Goal: Communication & Community: Answer question/provide support

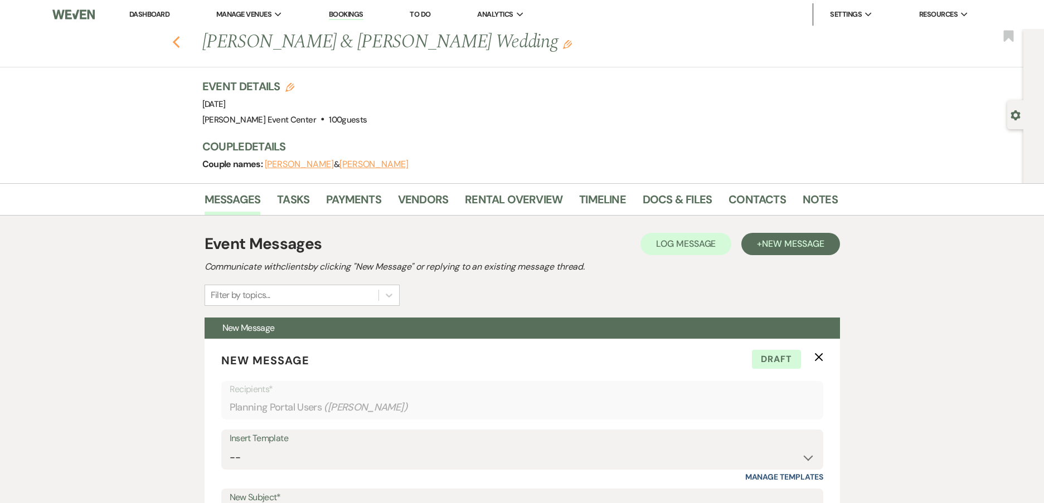
click at [181, 40] on icon "Previous" at bounding box center [176, 42] width 8 height 13
select select "8"
select select "4"
select select "8"
select select "4"
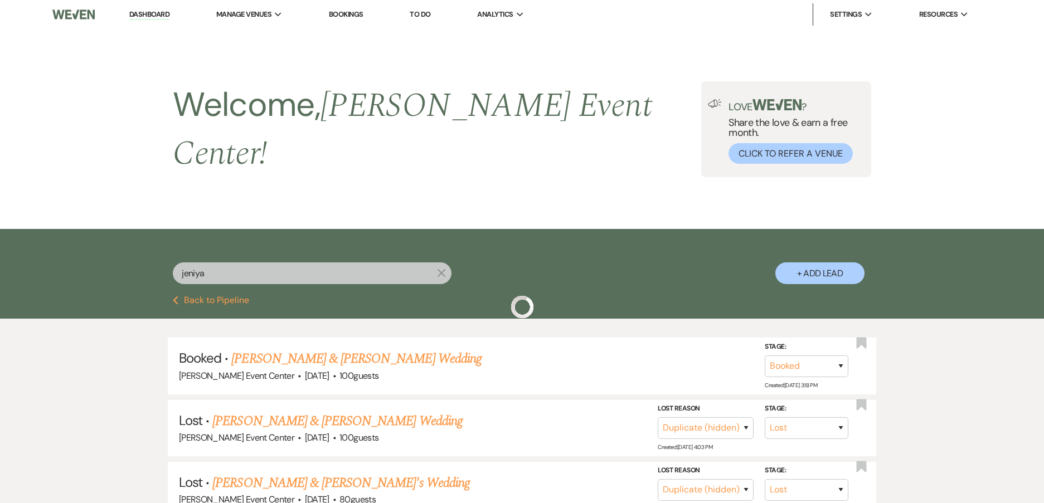
scroll to position [92, 0]
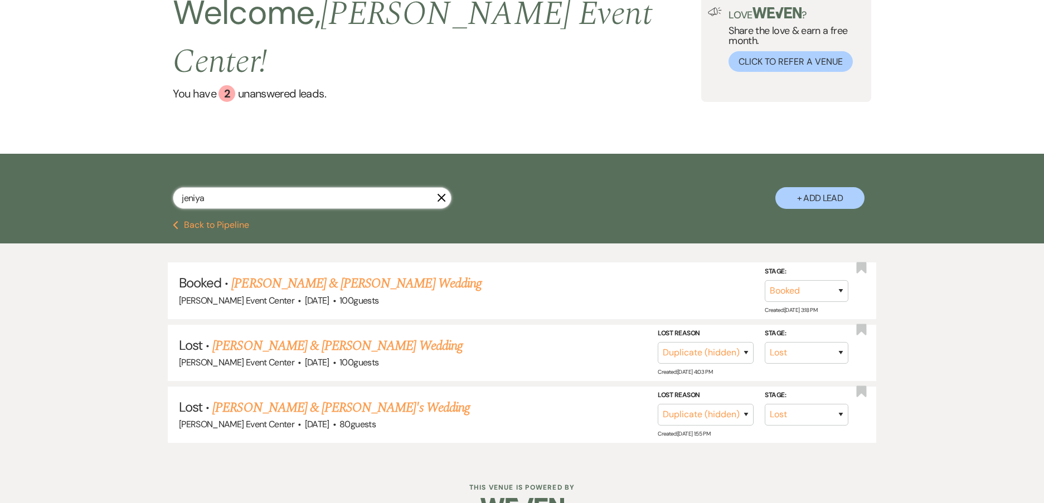
drag, startPoint x: 213, startPoint y: 166, endPoint x: 3, endPoint y: 156, distance: 210.3
click at [11, 157] on div "jeniya X + Add Lead" at bounding box center [522, 187] width 1044 height 67
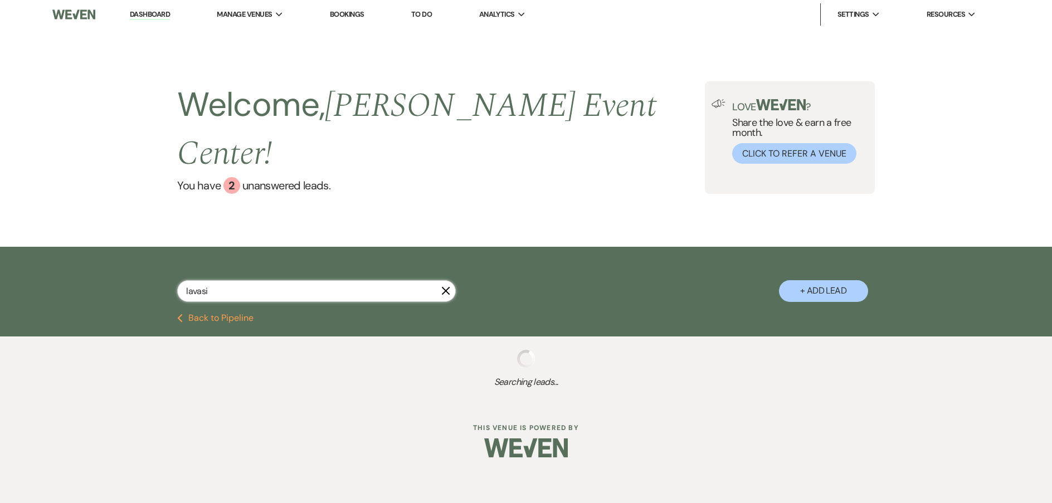
type input "lavasia"
select select "2"
select select "6"
select select "5"
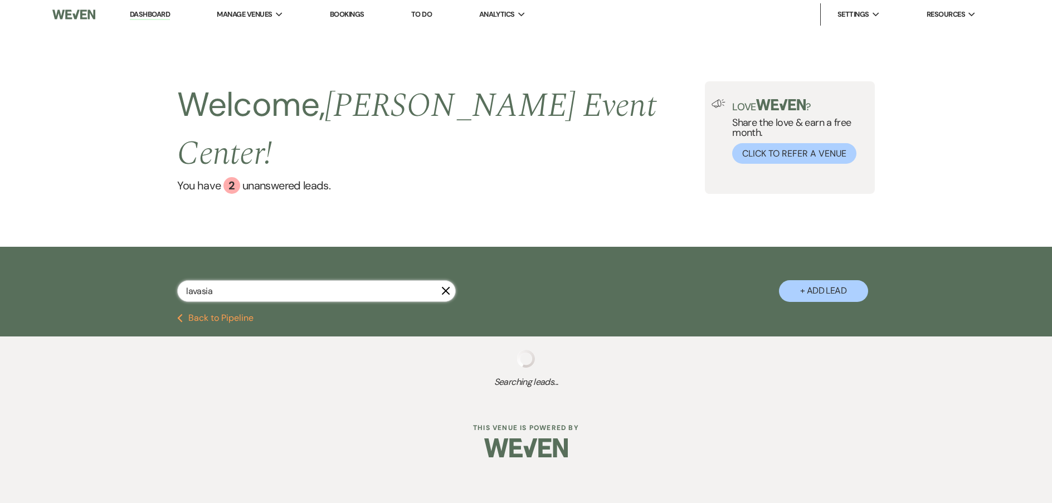
select select "6"
select select "5"
select select "8"
select select "4"
select select "8"
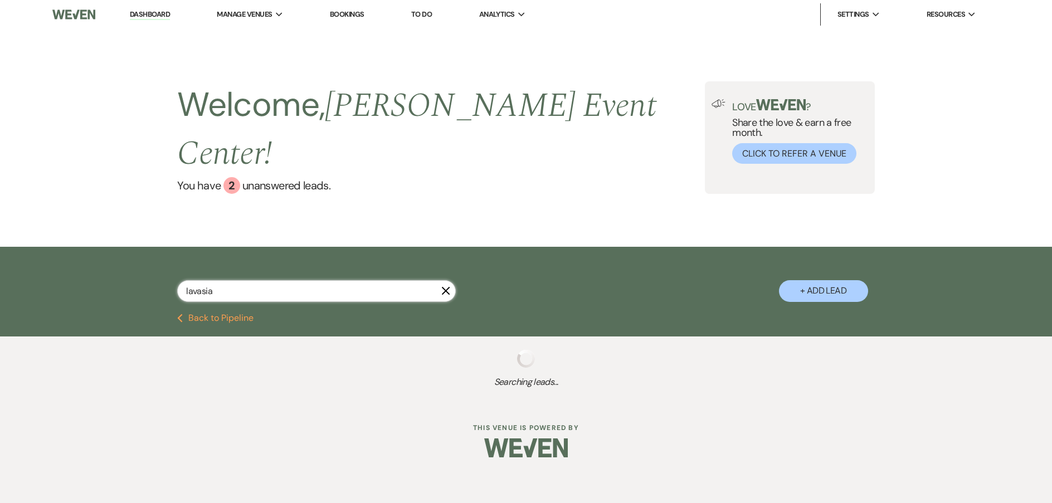
select select "4"
select select "8"
select select "4"
select select "2"
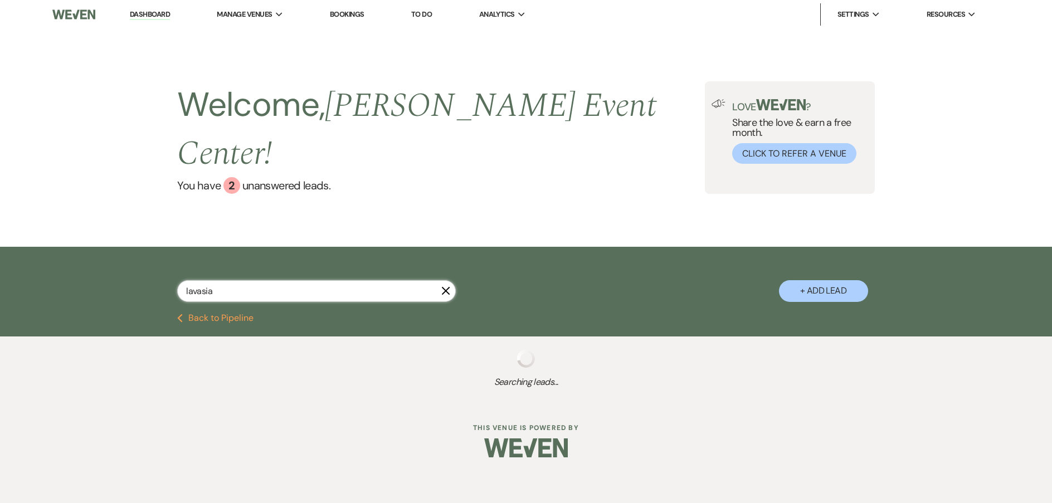
select select "8"
select select "7"
select select "2"
select select "8"
select select "6"
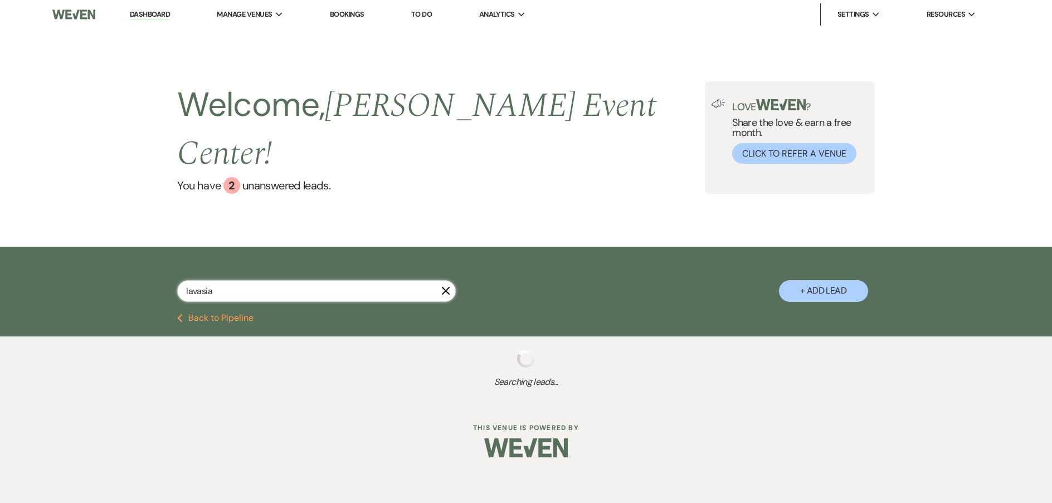
select select "5"
select select "8"
select select "5"
select select "2"
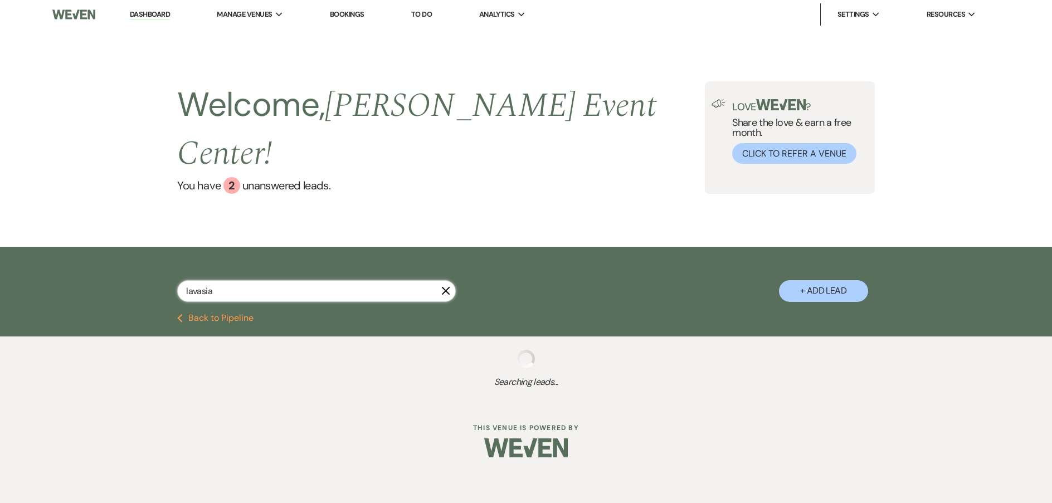
select select "5"
select select "2"
select select "8"
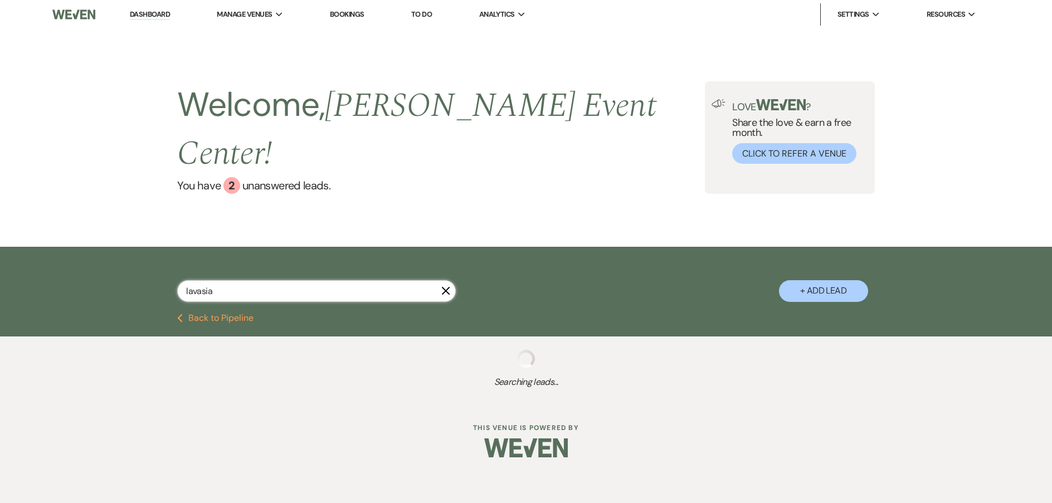
select select "6"
select select "8"
select select "6"
select select "9"
select select "8"
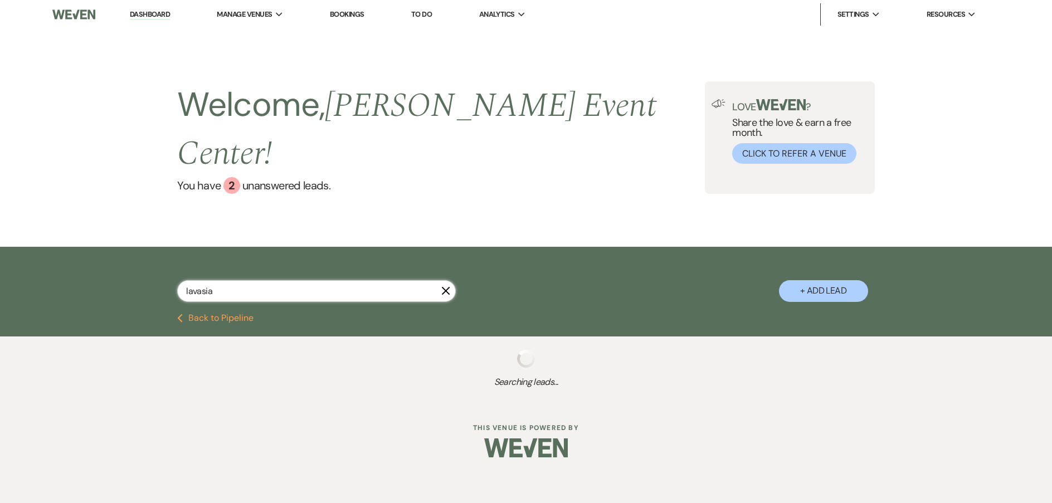
select select "4"
select select "2"
select select "8"
select select "10"
select select "8"
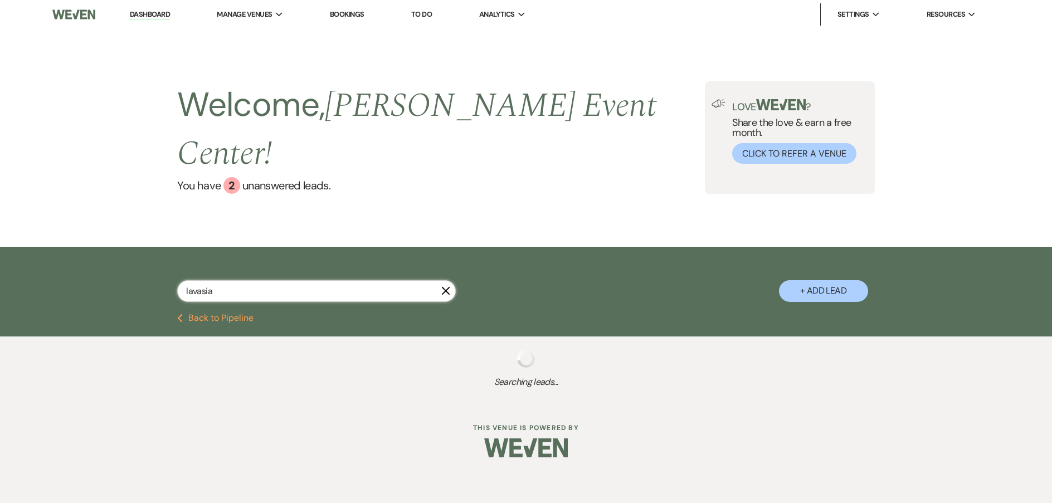
select select "7"
select select "4"
select select "2"
select select "8"
select select "6"
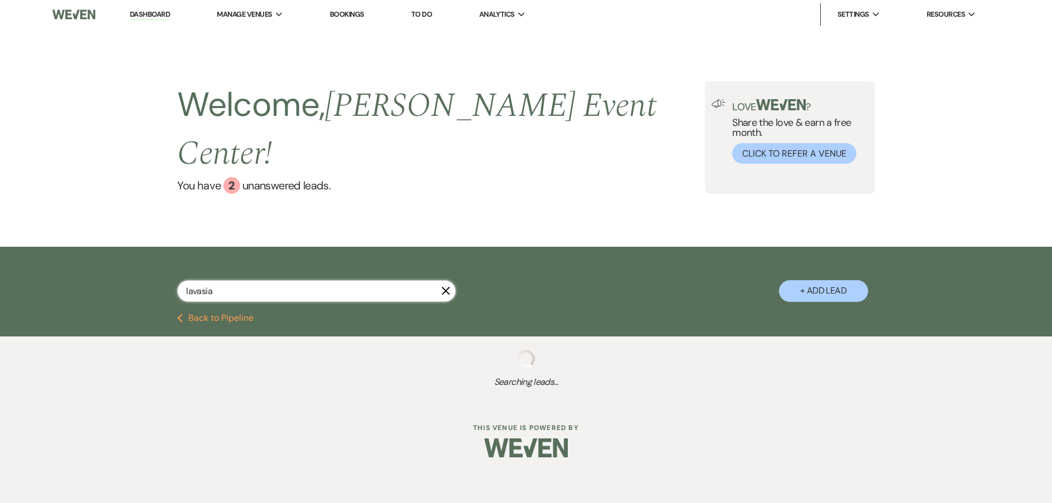
select select "8"
select select "1"
select select "8"
select select "1"
select select "4"
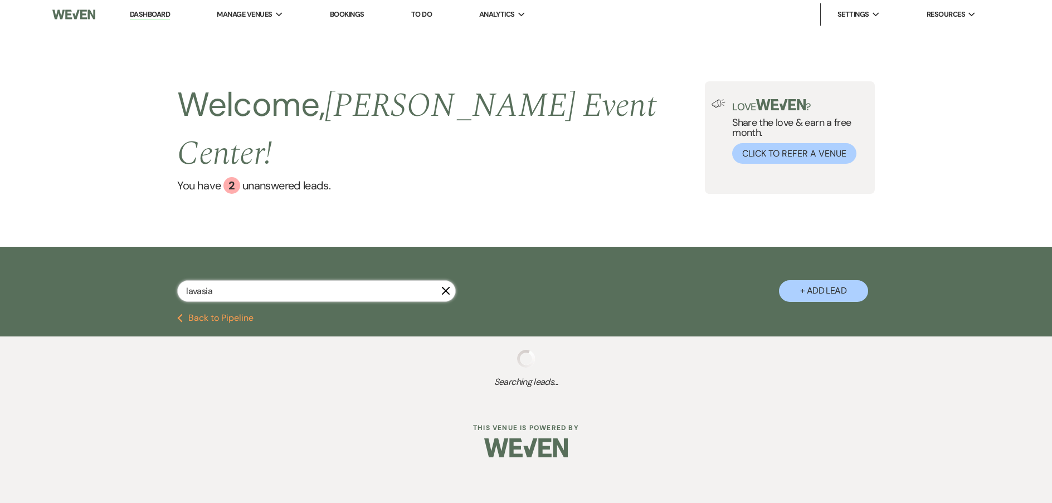
select select "8"
select select "9"
select select "8"
select select "5"
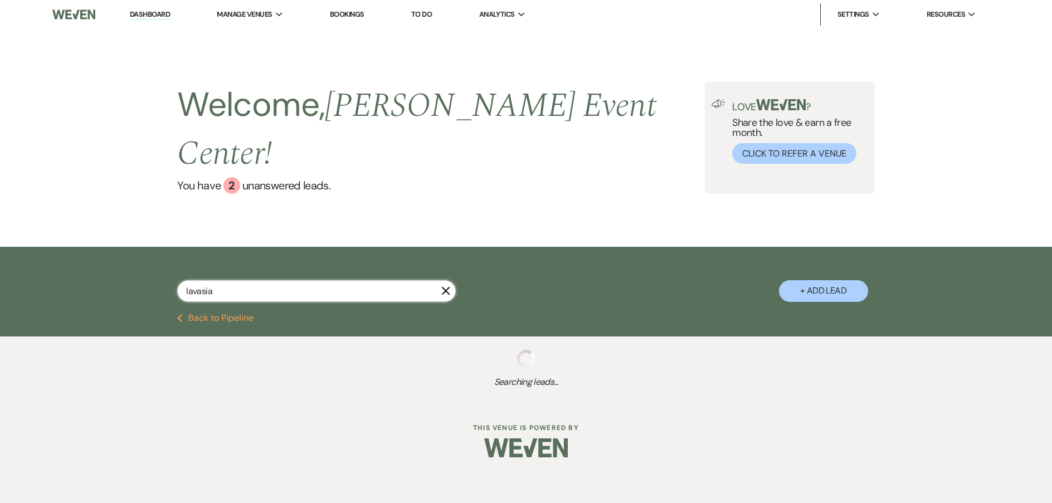
select select "8"
select select "10"
select select "4"
select select "8"
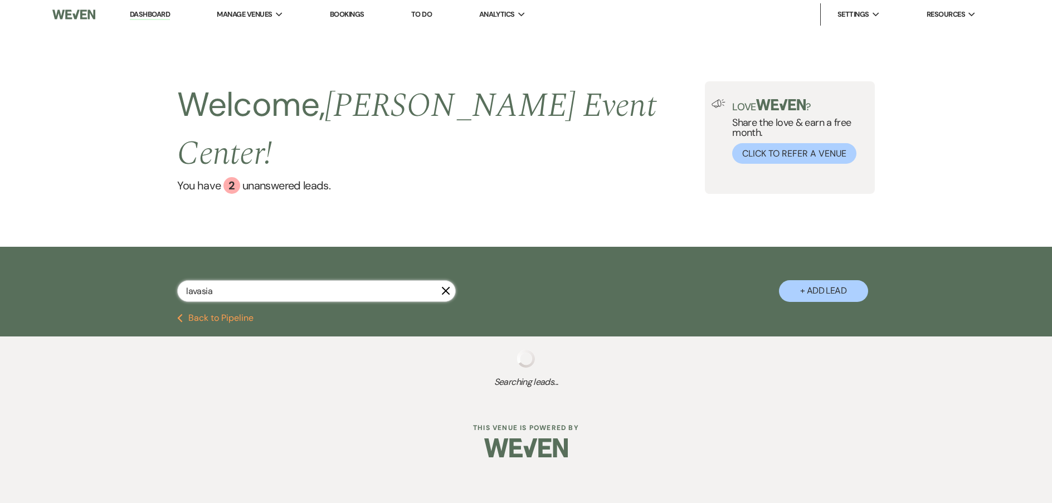
select select "8"
select select "7"
select select "8"
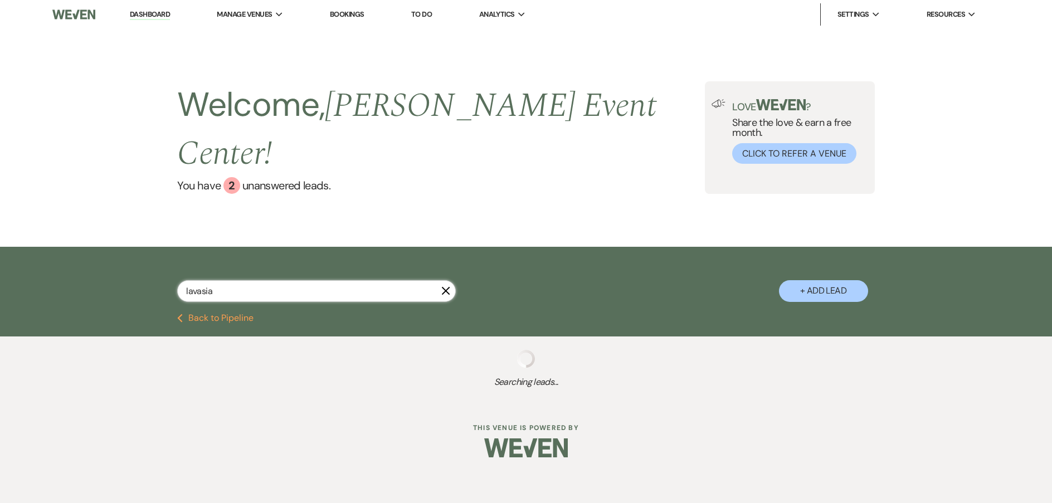
select select "4"
select select "8"
select select "6"
select select "8"
select select "5"
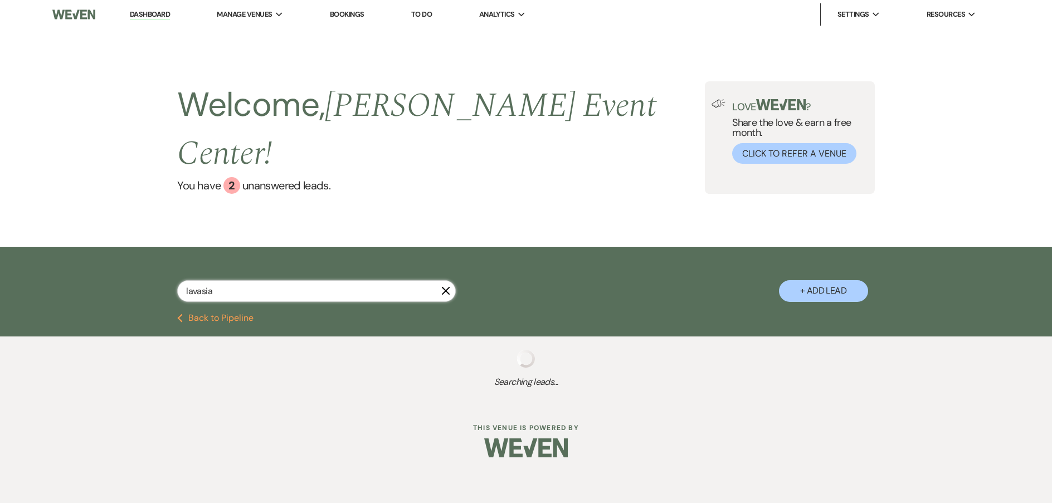
select select "8"
select select "6"
select select "2"
select select "5"
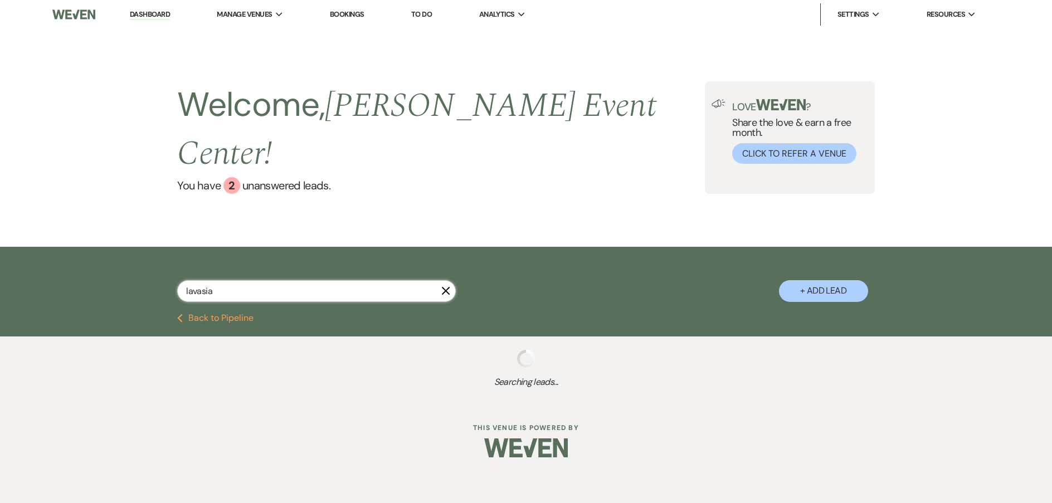
select select "8"
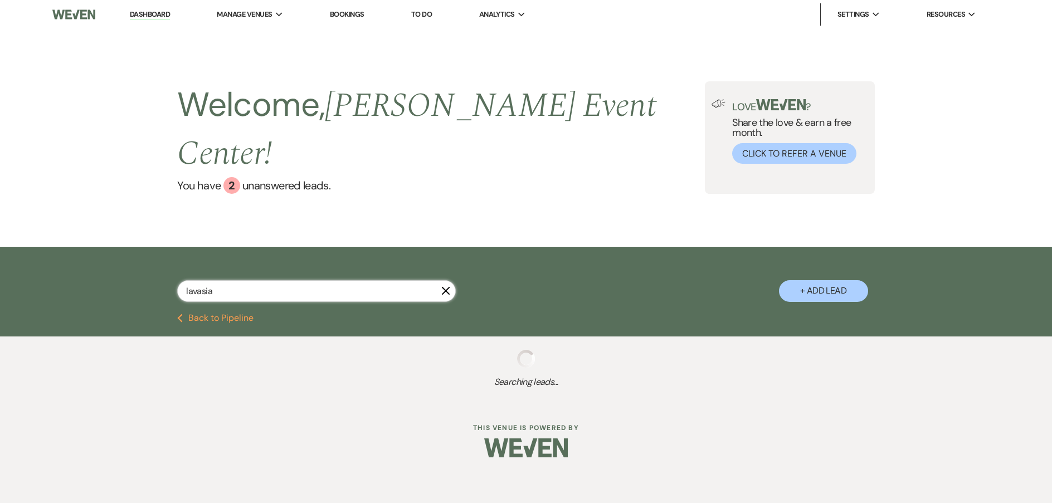
select select "6"
select select "2"
select select "8"
select select "2"
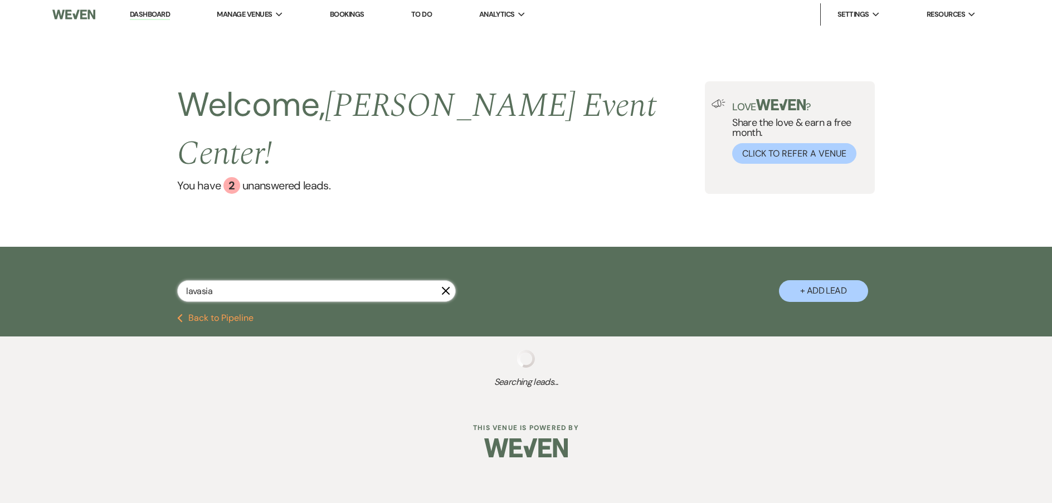
select select "8"
select select "1"
select select "8"
select select "6"
select select "8"
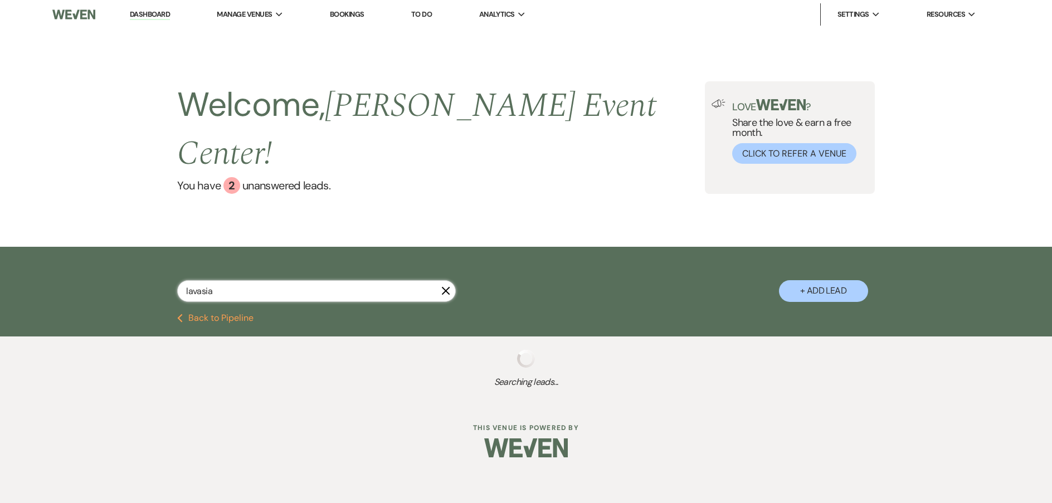
select select "1"
select select "4"
select select "2"
select select "8"
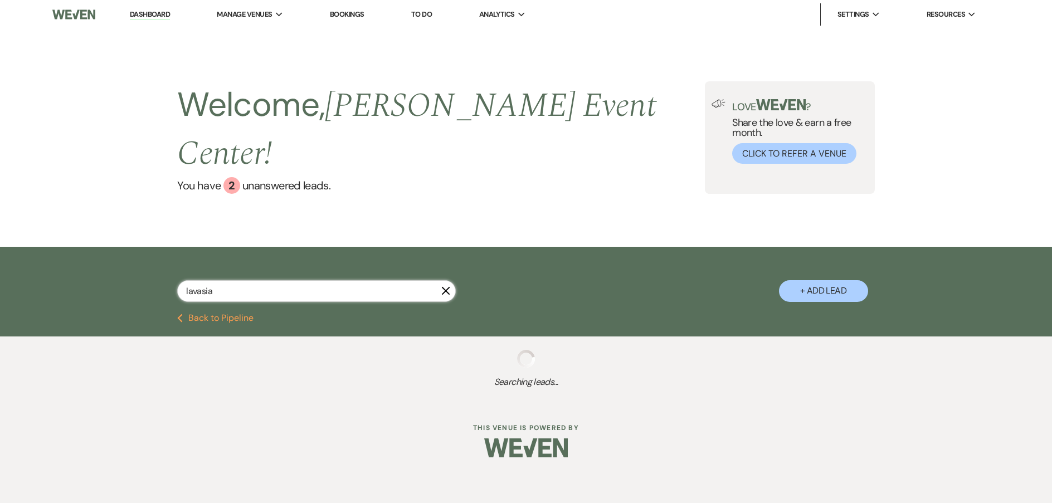
select select "1"
select select "8"
select select "1"
select select "8"
select select "1"
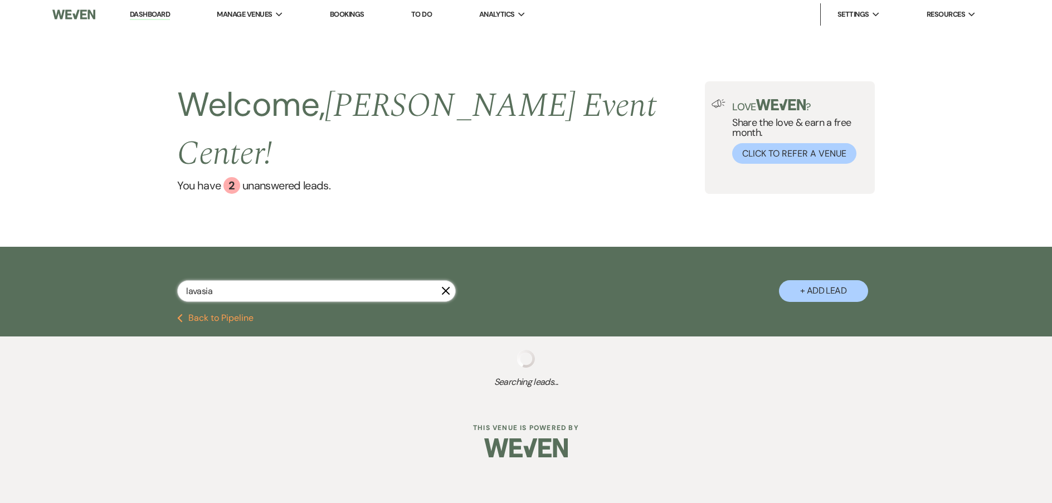
select select "4"
select select "5"
select select "8"
select select "5"
select select "8"
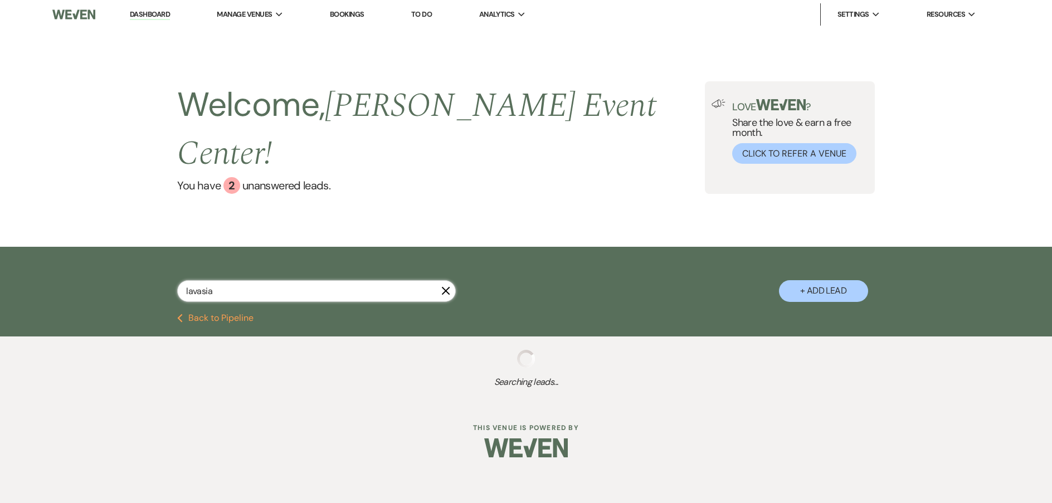
select select "1"
select select "8"
select select "5"
select select "8"
select select "7"
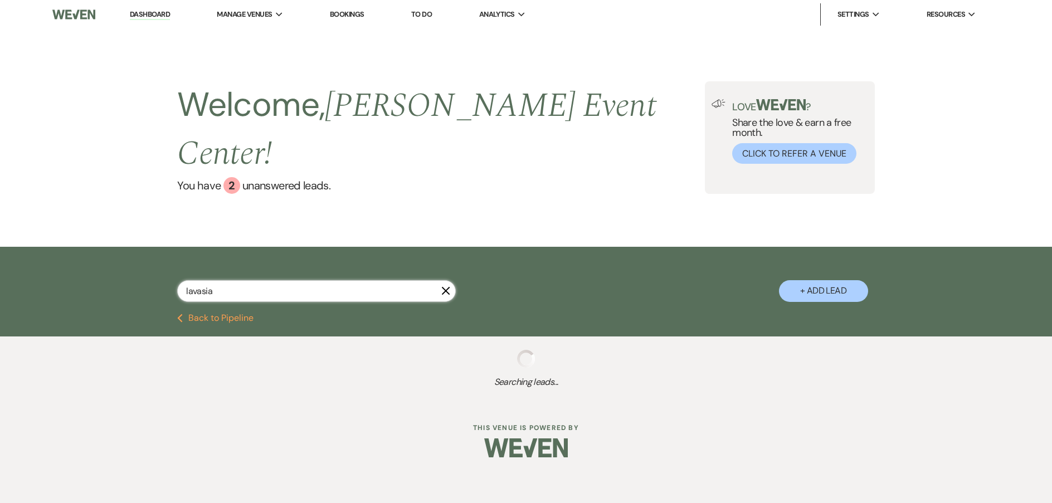
select select "8"
select select "1"
select select "8"
select select "5"
select select "8"
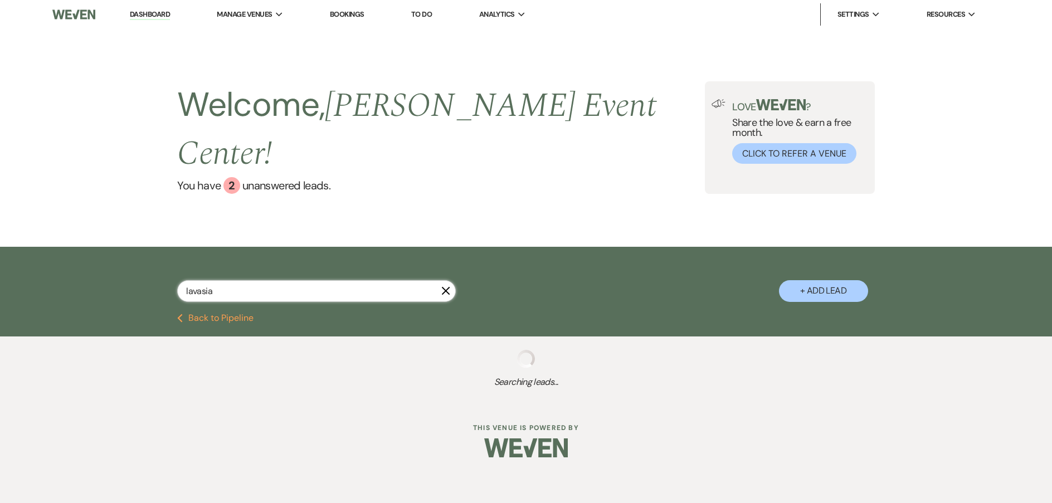
select select "2"
select select "8"
select select "7"
select select "5"
select select "8"
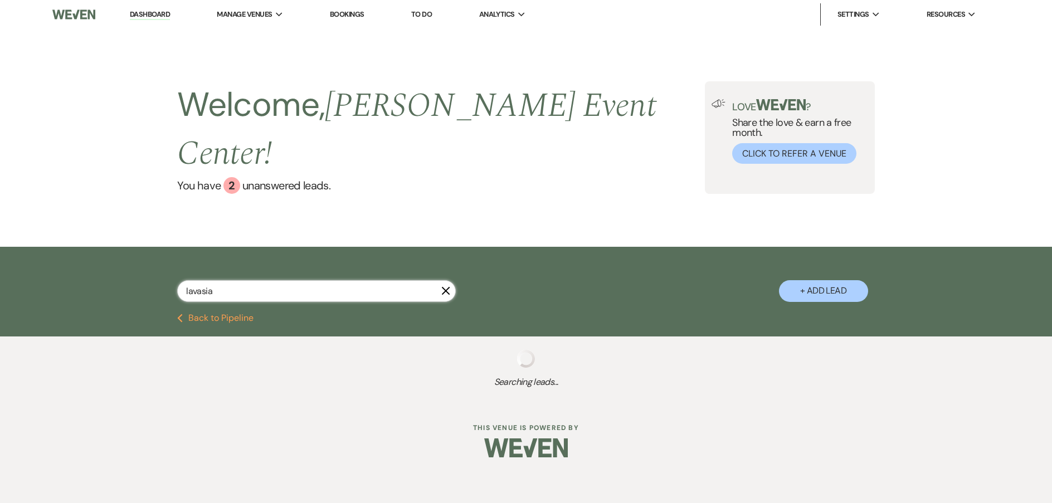
select select "2"
select select "8"
select select "1"
select select "8"
select select "1"
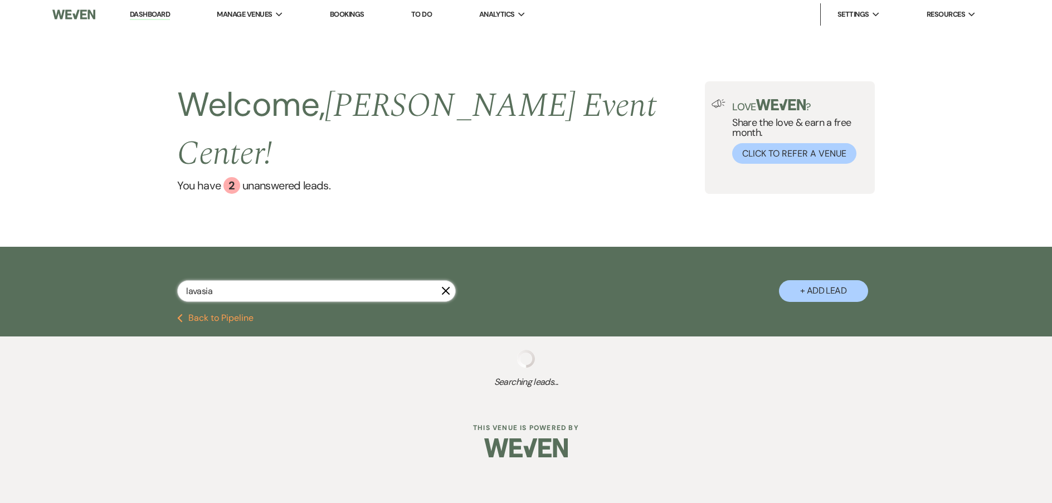
select select "8"
select select "4"
select select "8"
select select "10"
select select "8"
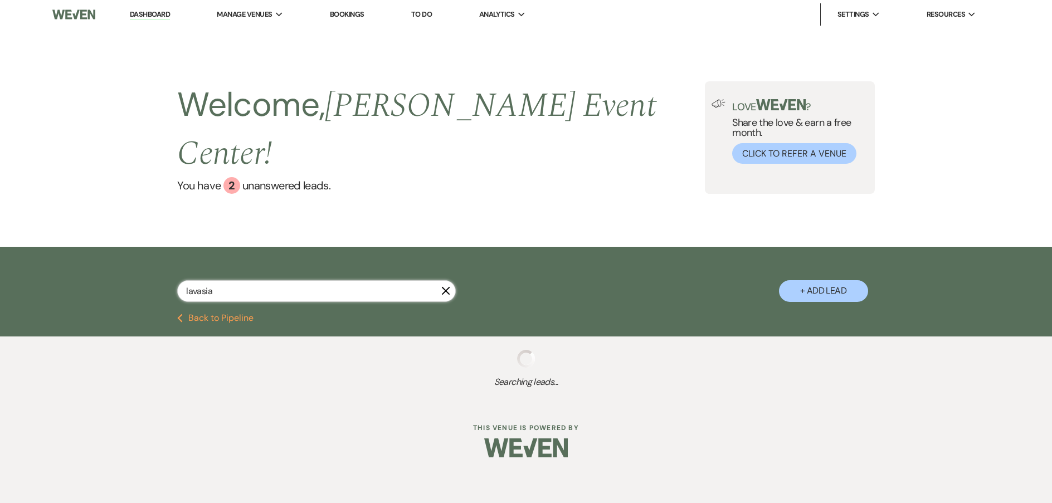
select select "6"
select select "8"
select select "6"
select select "8"
select select "7"
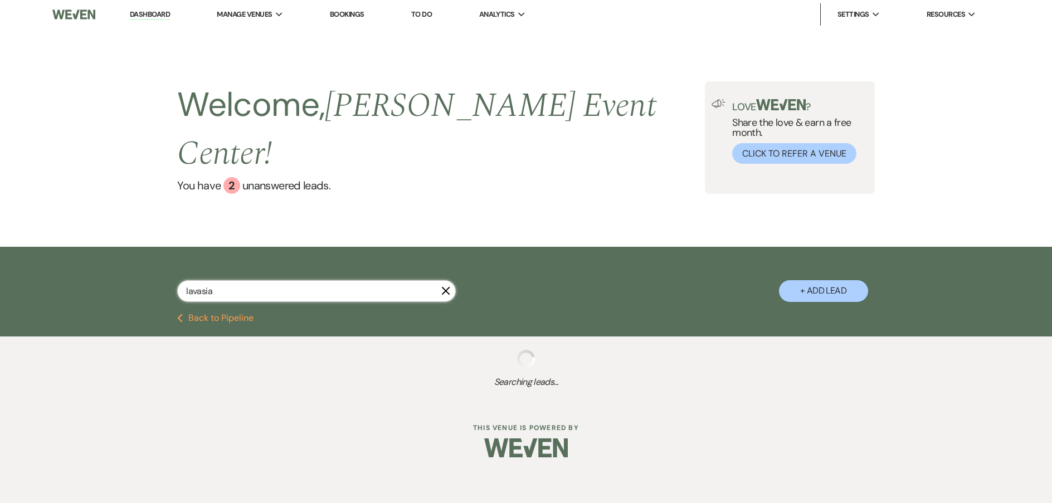
select select "8"
select select "6"
select select "8"
select select "4"
select select "8"
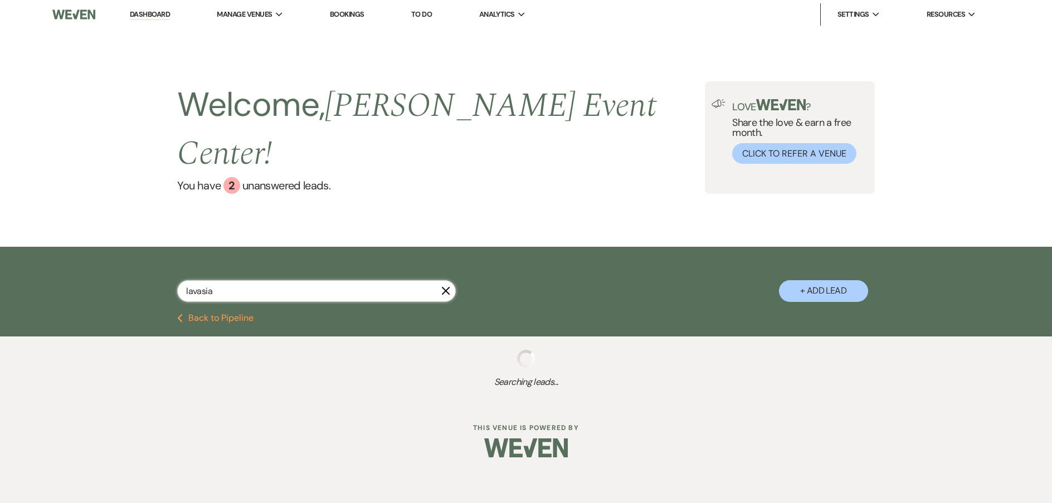
select select "4"
select select "8"
select select "1"
select select "8"
select select "1"
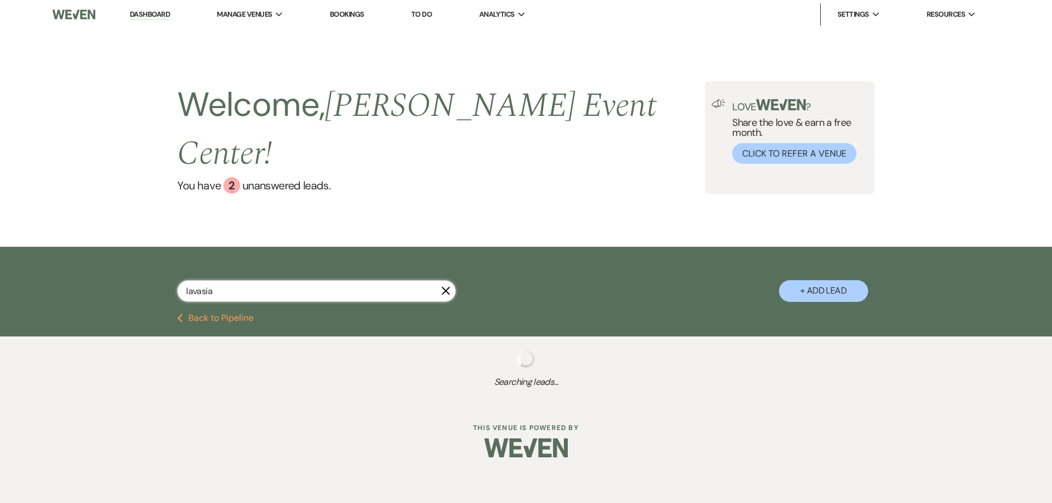
select select "4"
select select "6"
select select "5"
select select "8"
select select "5"
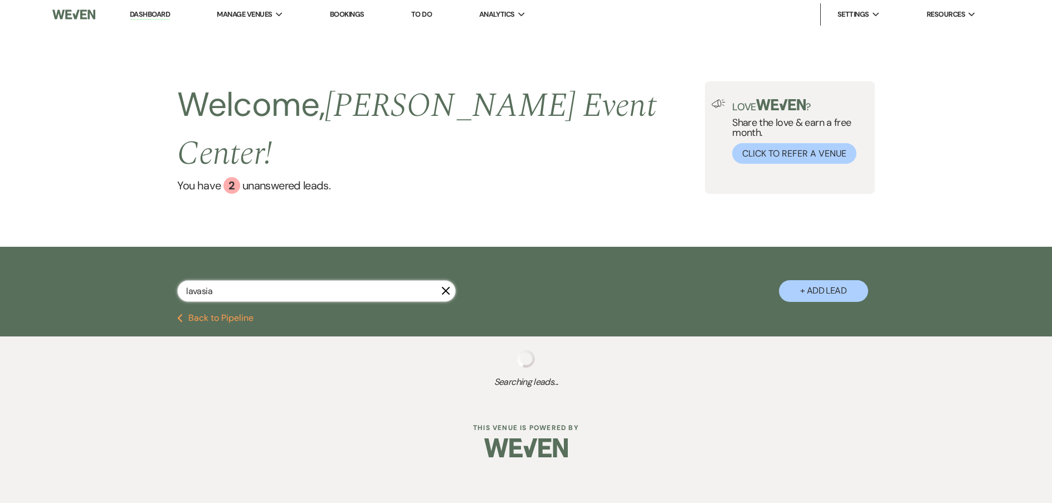
select select "8"
select select "2"
select select "8"
select select "6"
select select "8"
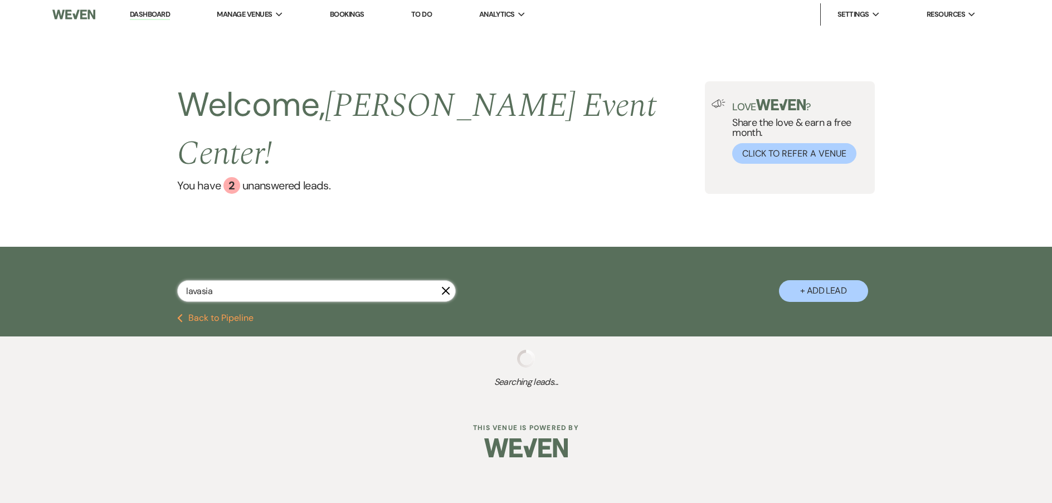
select select "6"
select select "8"
select select "1"
select select "8"
select select "4"
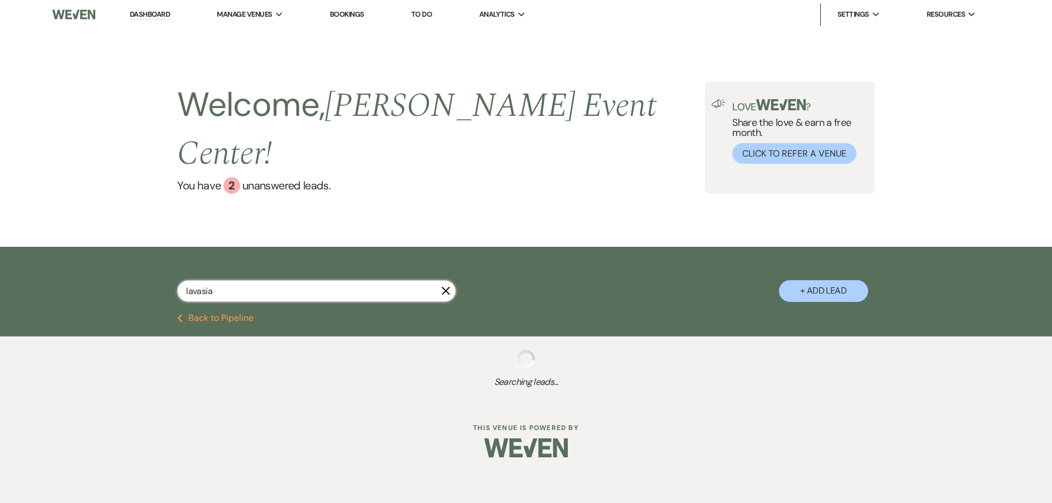
select select "8"
select select "2"
select select "8"
select select "2"
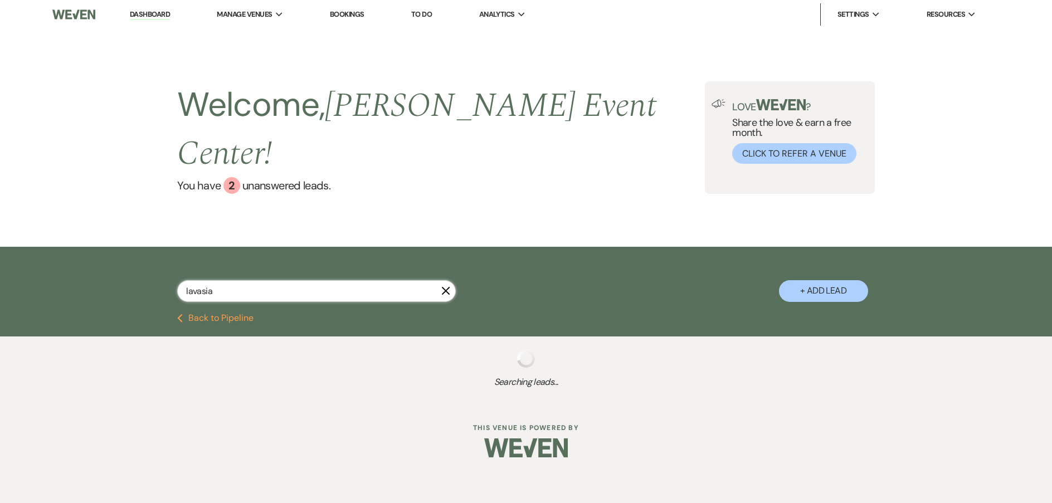
select select "8"
select select "6"
select select "8"
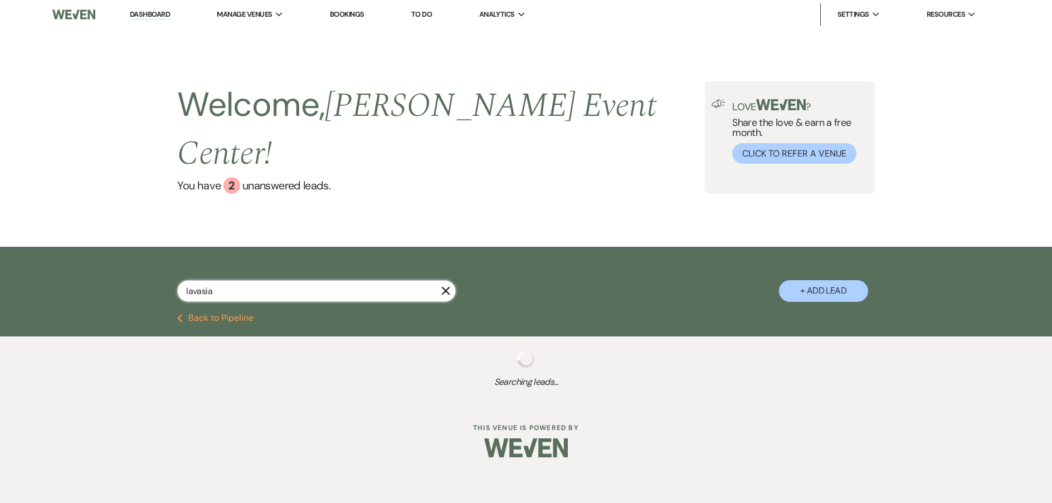
select select "1"
select select "5"
select select "8"
select select "2"
select select "8"
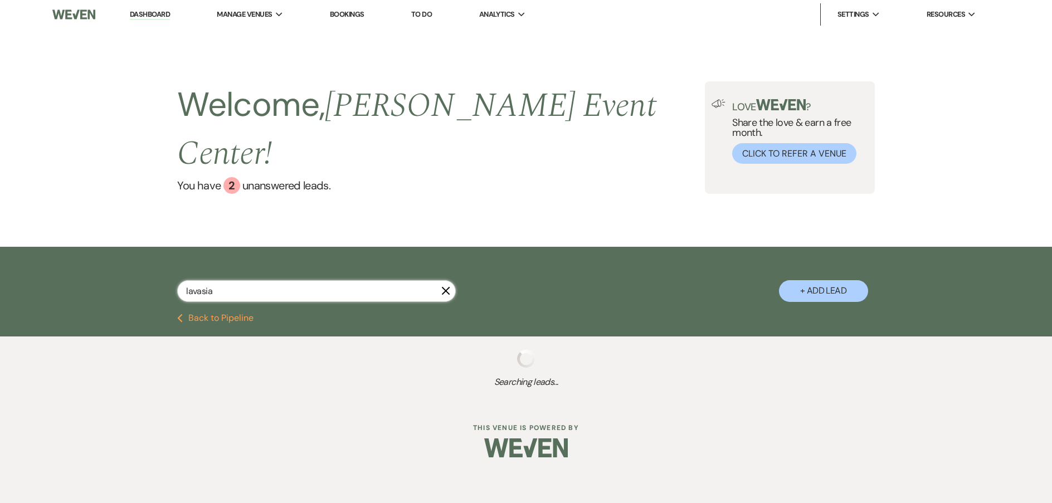
select select "1"
select select "8"
select select "6"
select select "8"
select select "5"
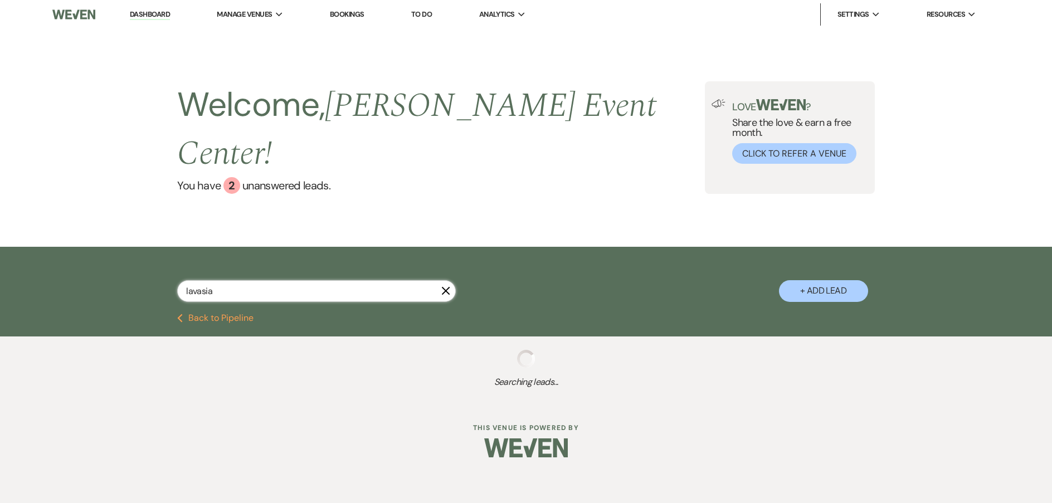
select select "2"
select select "8"
select select "6"
select select "4"
select select "8"
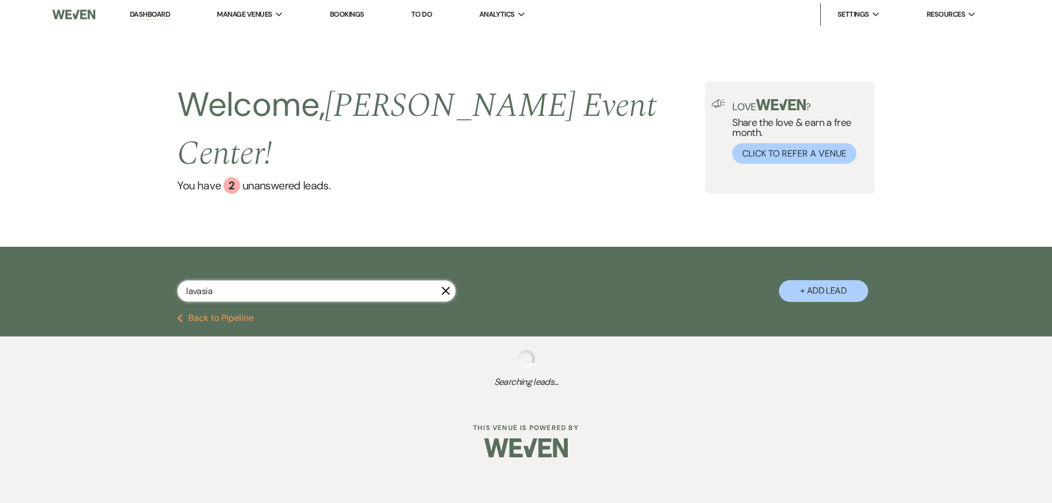
select select "2"
select select "8"
select select "7"
select select "8"
select select "2"
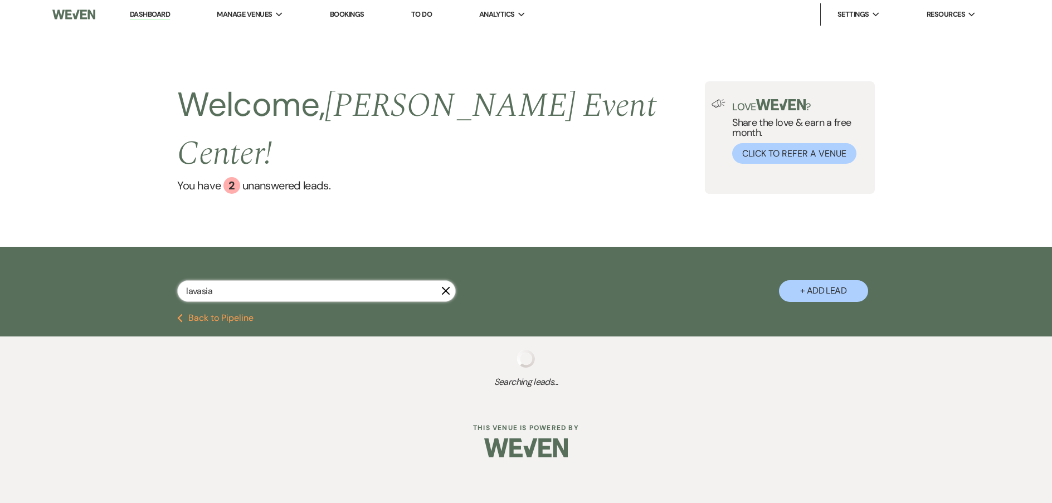
select select "8"
select select "1"
select select "8"
select select "6"
select select "8"
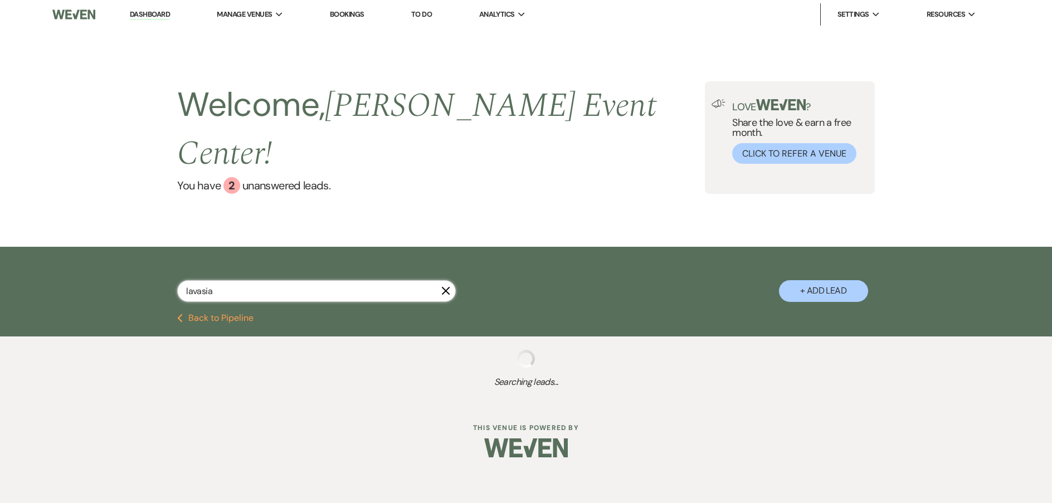
select select "11"
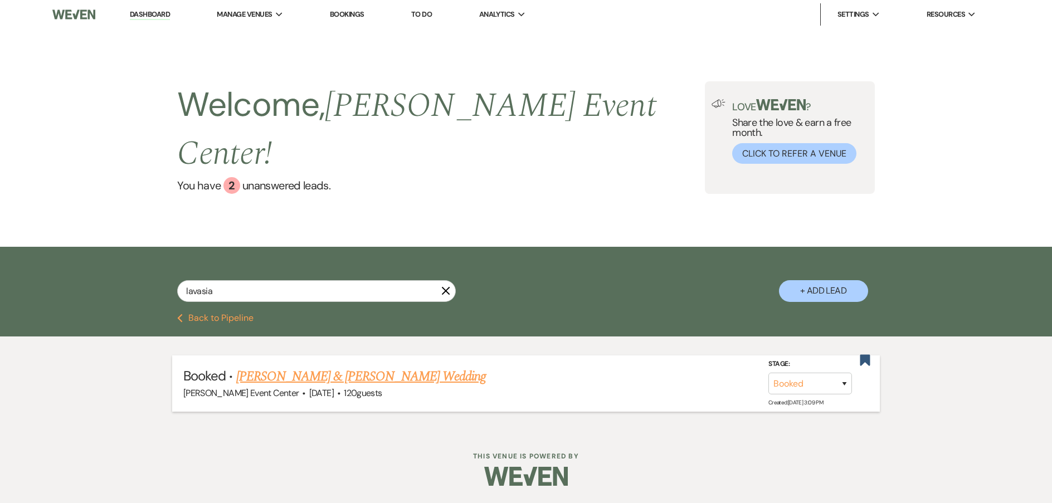
click at [304, 367] on link "Daniel Guest & Lavasia Williams's Wedding" at bounding box center [361, 377] width 250 height 20
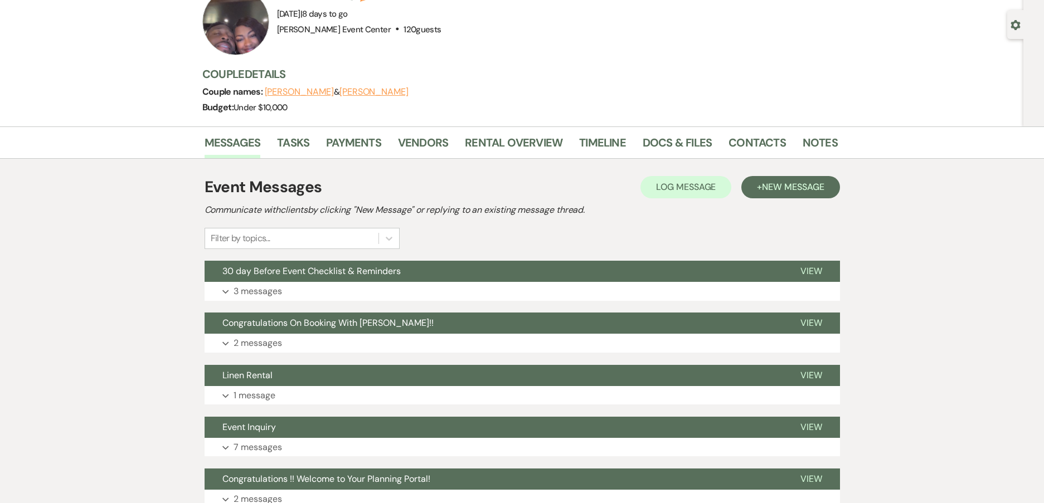
scroll to position [184, 0]
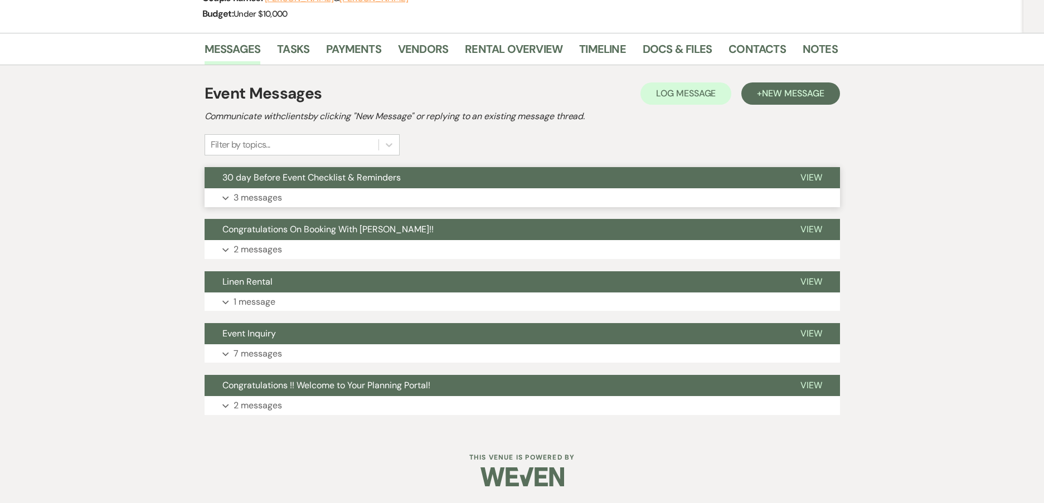
click at [254, 195] on p "3 messages" at bounding box center [258, 198] width 48 height 14
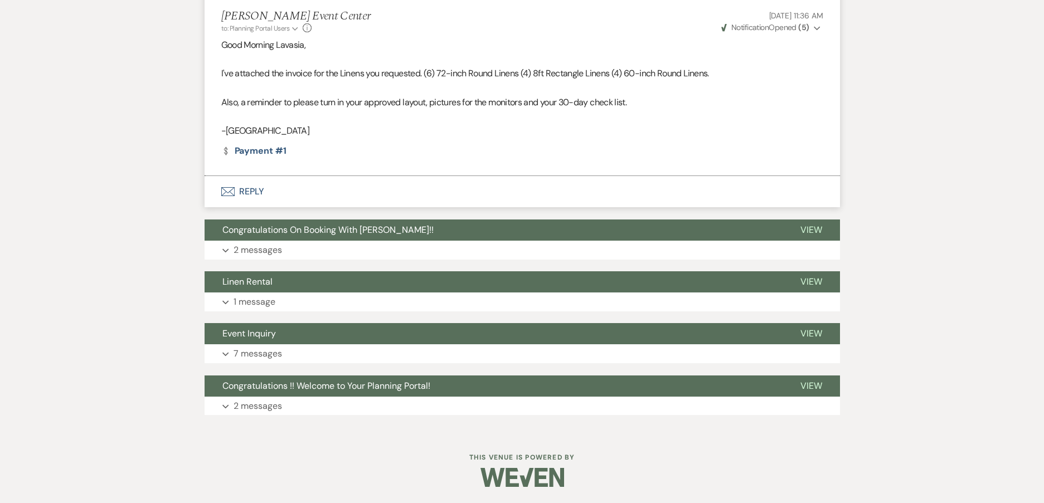
scroll to position [1223, 0]
click at [247, 411] on p "2 messages" at bounding box center [258, 405] width 48 height 14
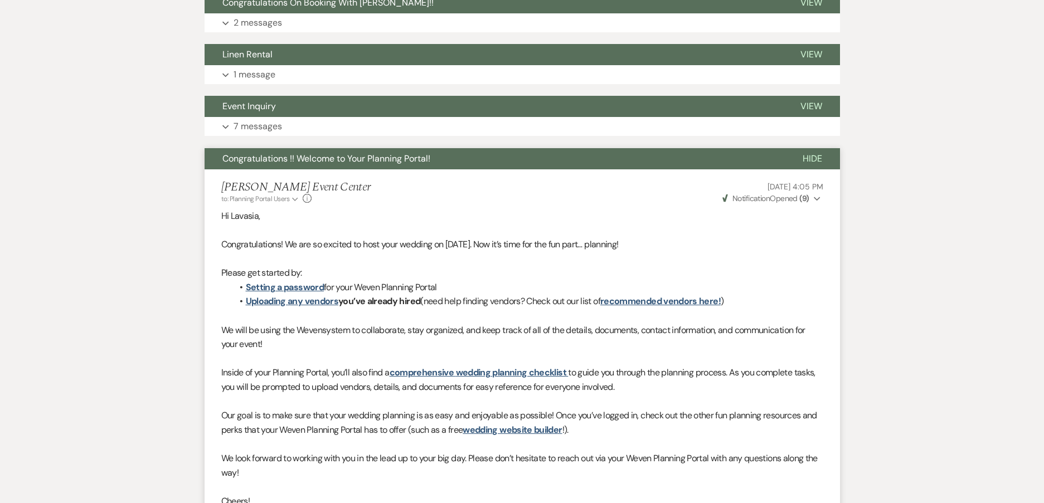
scroll to position [1213, 0]
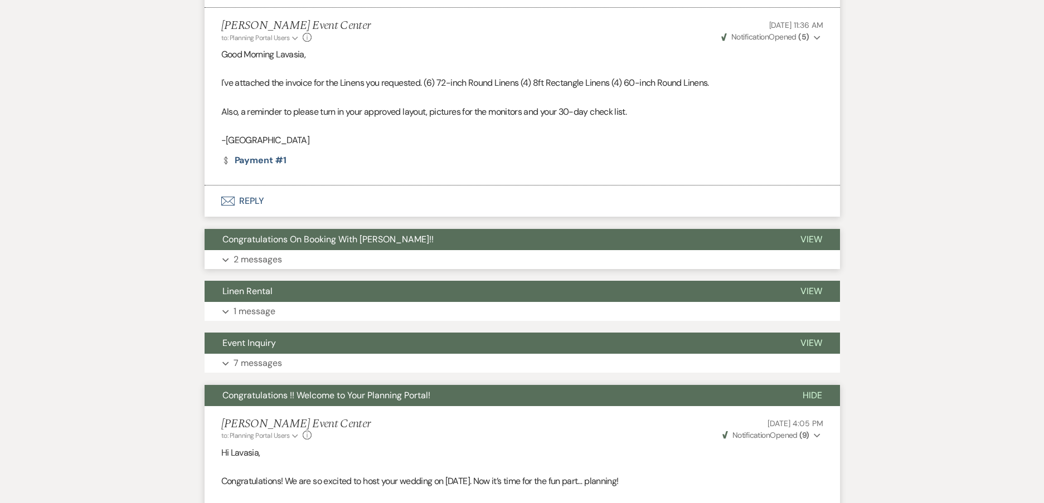
click at [253, 263] on p "2 messages" at bounding box center [258, 259] width 48 height 14
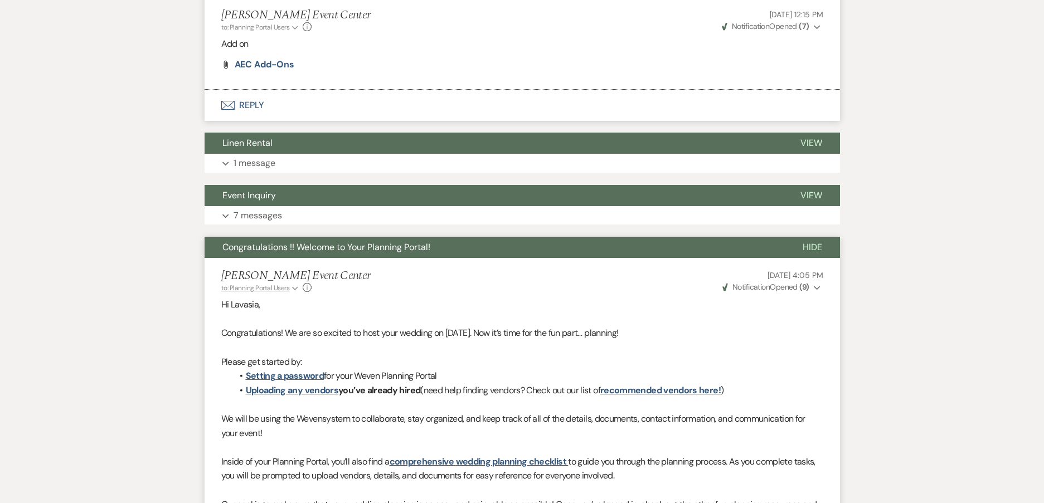
scroll to position [1827, 0]
click at [250, 218] on p "7 messages" at bounding box center [258, 215] width 48 height 14
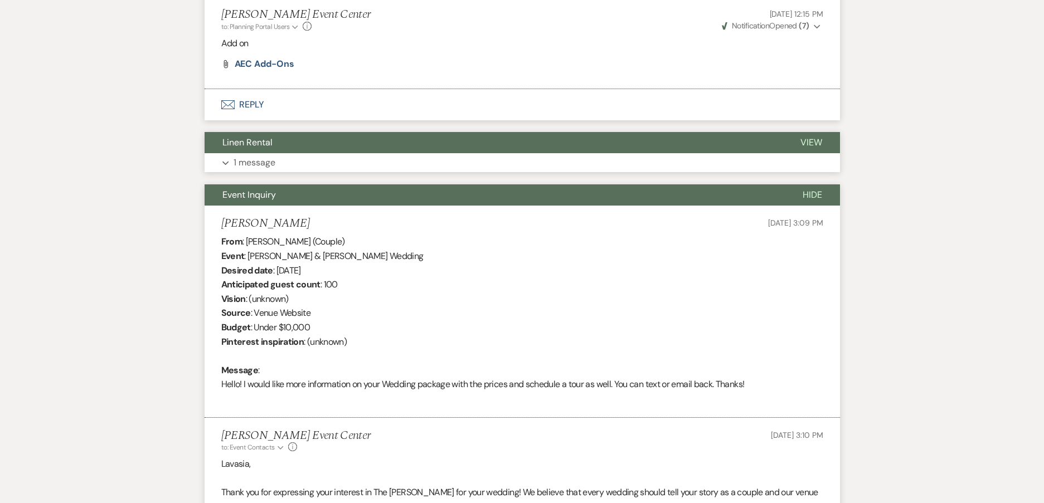
click at [259, 171] on button "Expand 1 message" at bounding box center [522, 162] width 635 height 19
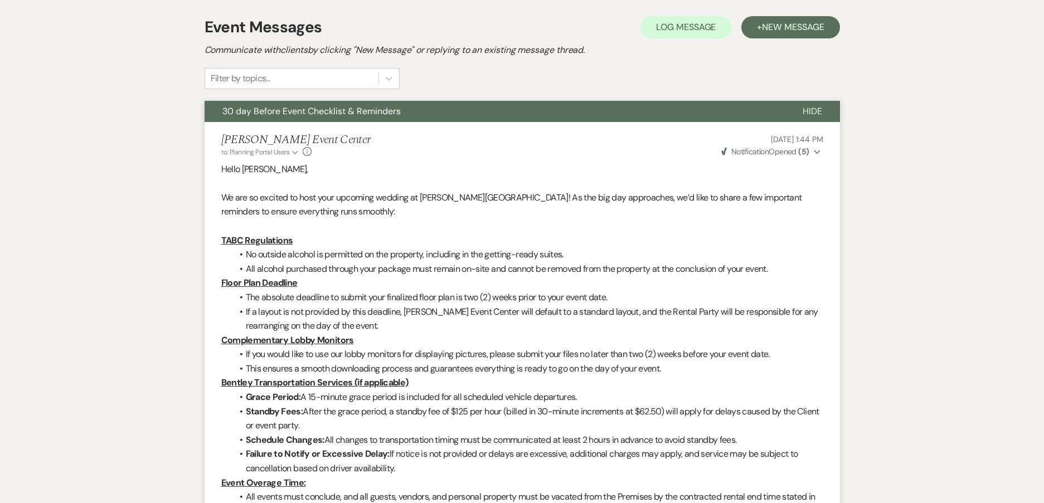
scroll to position [99, 0]
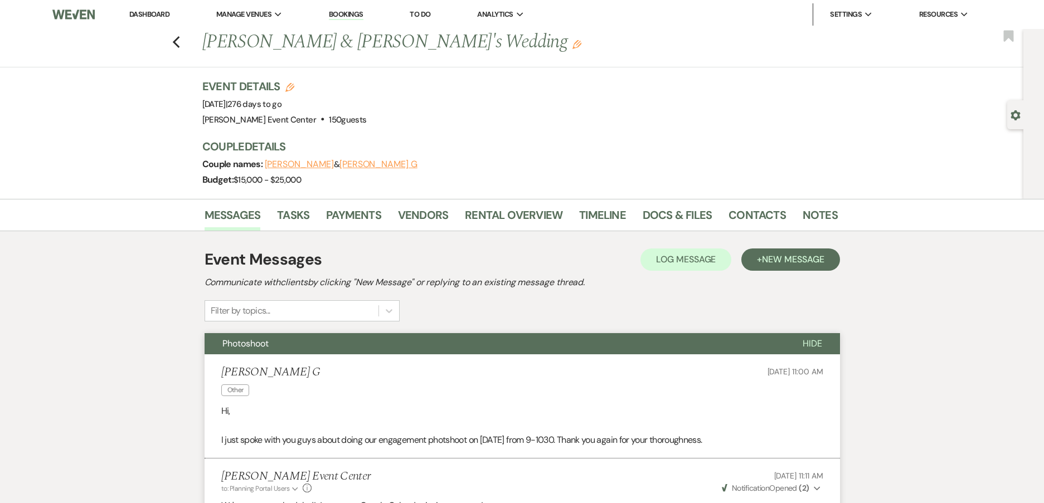
click at [174, 45] on div "Previous [PERSON_NAME] & [PERSON_NAME]'s Wedding Edit Bookmark" at bounding box center [508, 48] width 1029 height 38
click at [179, 43] on use "button" at bounding box center [175, 42] width 7 height 12
select select "8"
select select "6"
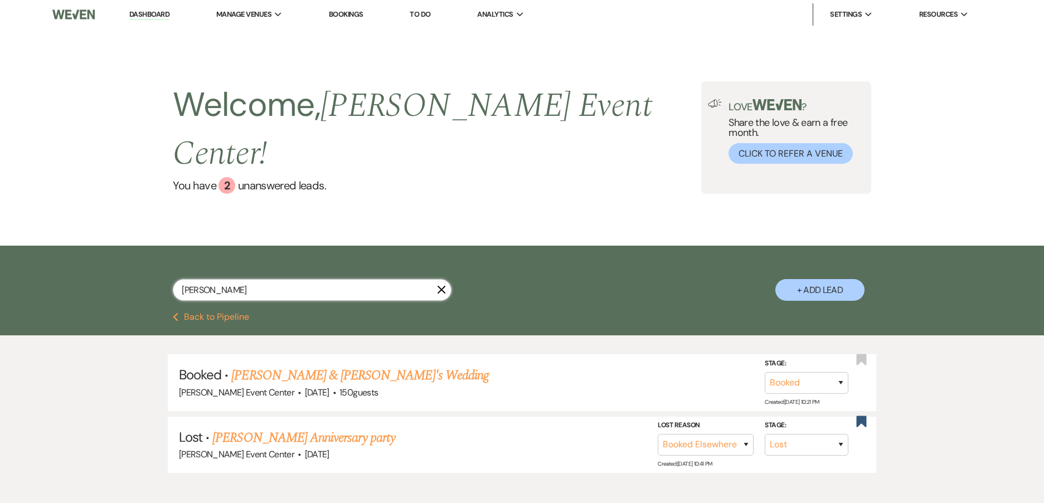
drag, startPoint x: 229, startPoint y: 259, endPoint x: 89, endPoint y: 247, distance: 140.9
click at [91, 248] on div "[PERSON_NAME] X + Add Lead" at bounding box center [522, 279] width 1044 height 67
click at [160, 13] on link "Dashboard" at bounding box center [149, 14] width 40 height 11
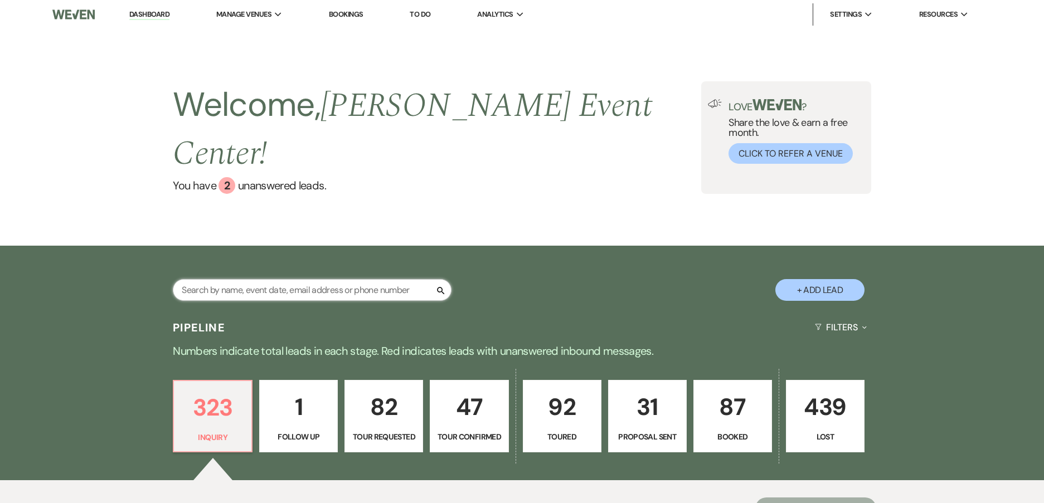
drag, startPoint x: 213, startPoint y: 261, endPoint x: 207, endPoint y: 257, distance: 8.0
click at [213, 279] on input "text" at bounding box center [312, 290] width 279 height 22
paste input "[PERSON_NAME]"
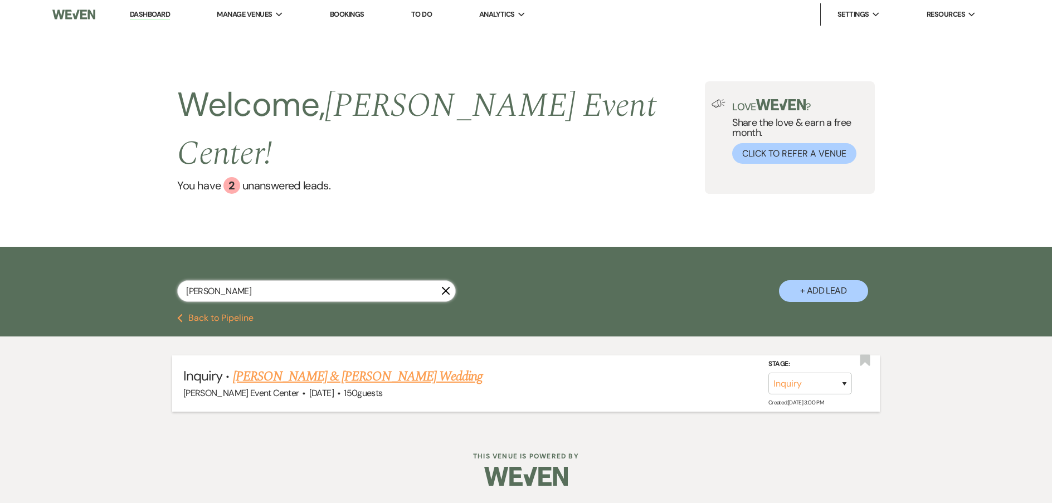
type input "[PERSON_NAME]"
click at [270, 367] on link "[PERSON_NAME] & [PERSON_NAME] Wedding" at bounding box center [358, 377] width 250 height 20
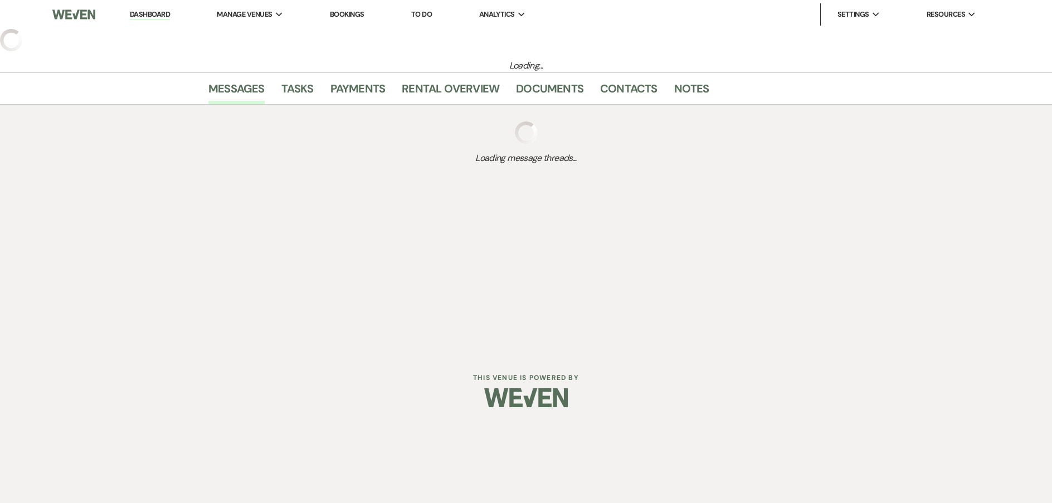
select select "5"
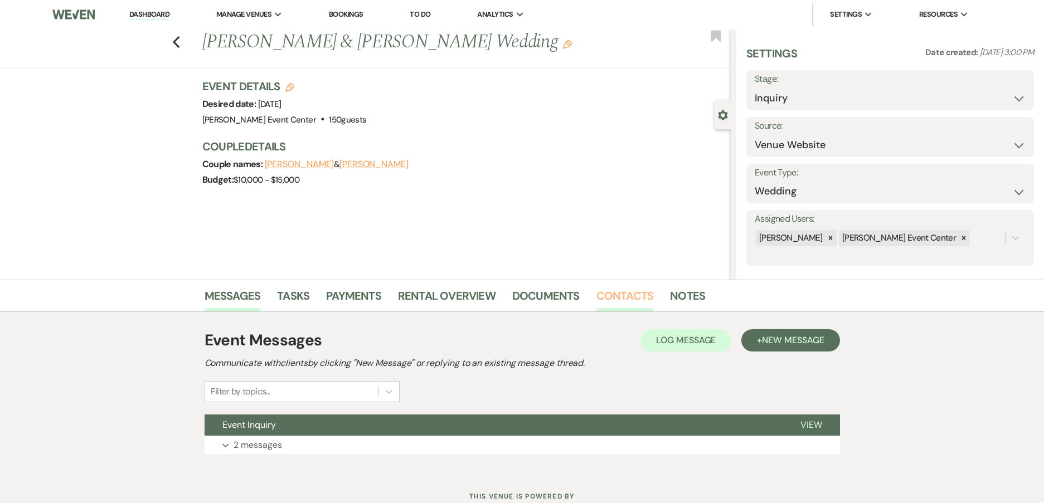
click at [623, 293] on link "Contacts" at bounding box center [624, 299] width 57 height 25
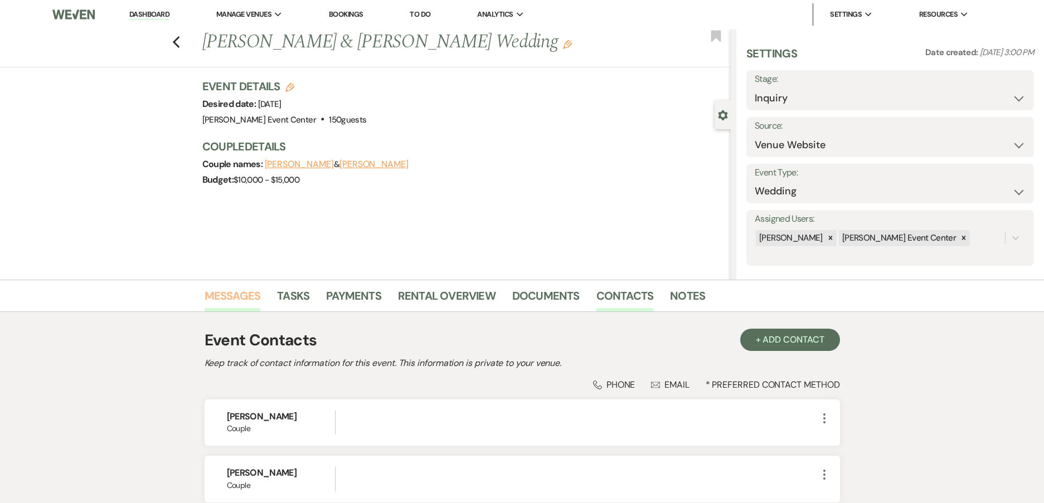
click at [219, 298] on link "Messages" at bounding box center [233, 299] width 56 height 25
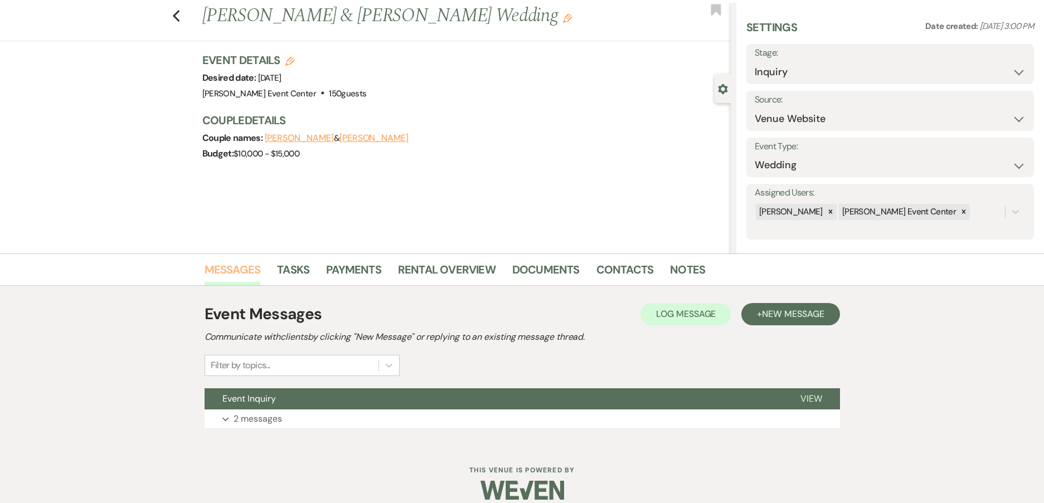
scroll to position [40, 0]
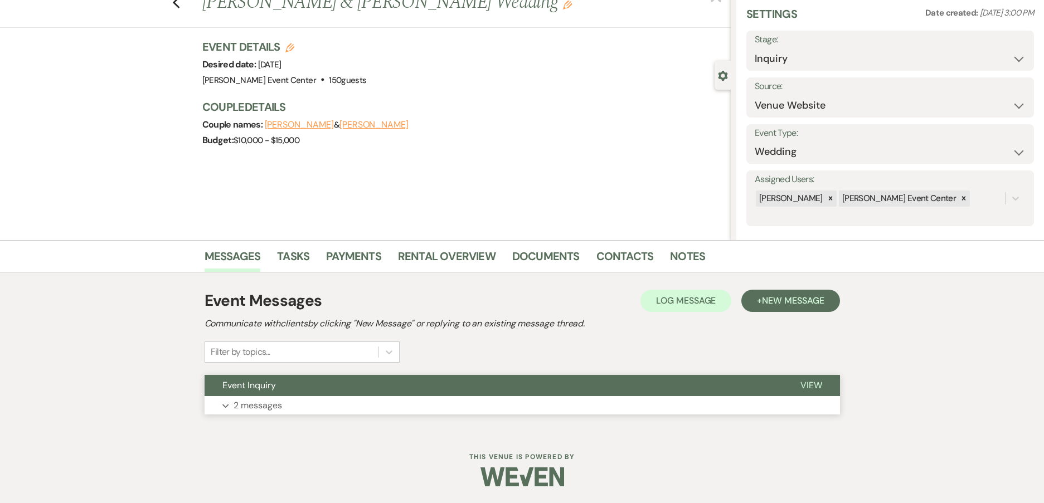
click at [270, 412] on p "2 messages" at bounding box center [258, 405] width 48 height 14
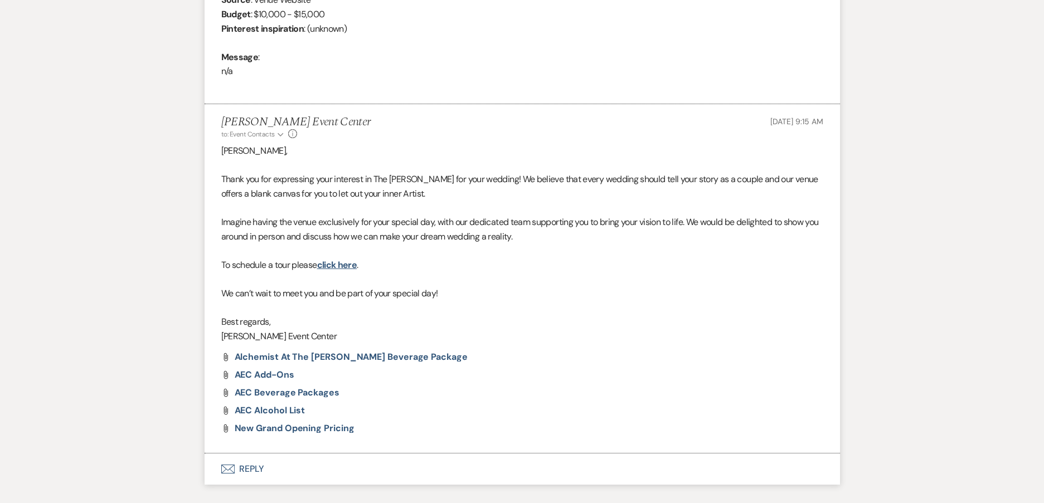
scroll to position [613, 0]
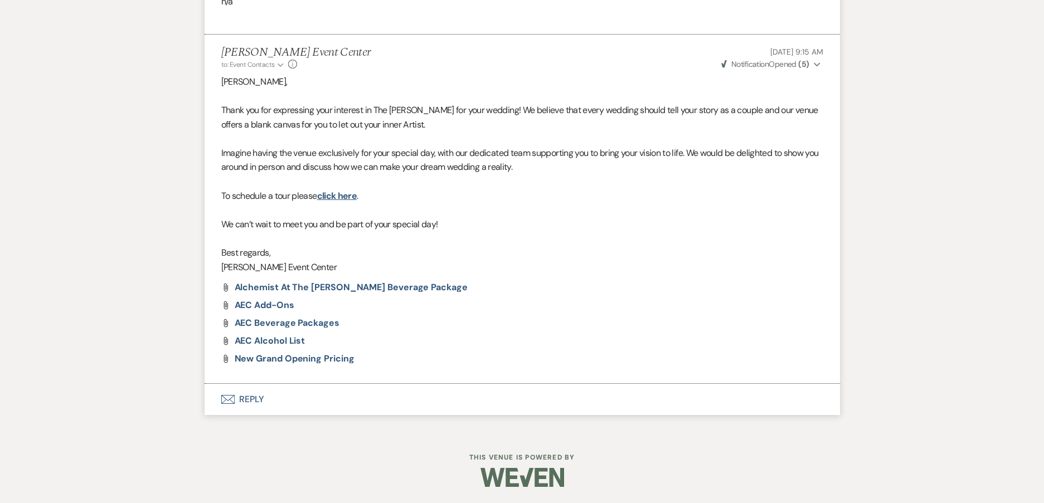
click at [249, 399] on button "Envelope Reply" at bounding box center [522, 399] width 635 height 31
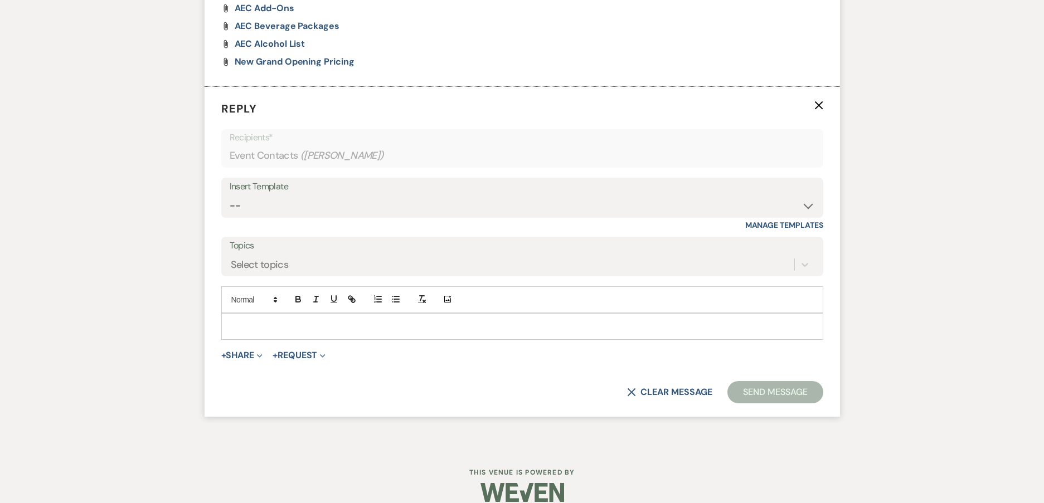
scroll to position [911, 0]
click at [343, 322] on p at bounding box center [522, 326] width 584 height 12
click at [312, 217] on div "Insert Template -- Weven Planning Portal Introduction (Booked Events) Initial I…" at bounding box center [522, 197] width 602 height 40
click at [318, 205] on select "-- Weven Planning Portal Introduction (Booked Events) Initial Inquiry Response …" at bounding box center [522, 205] width 585 height 22
select select "2982"
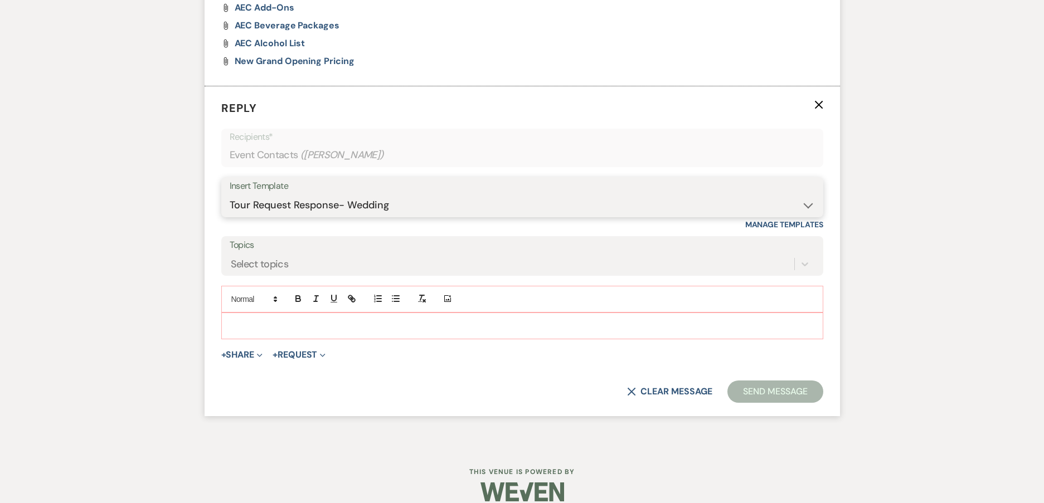
click at [230, 194] on select "-- Weven Planning Portal Introduction (Booked Events) Initial Inquiry Response …" at bounding box center [522, 205] width 585 height 22
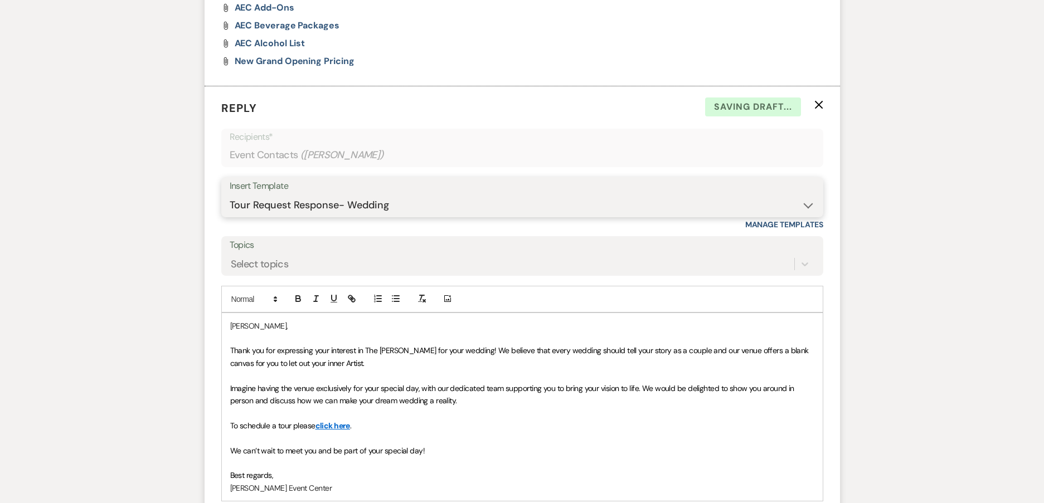
scroll to position [1177, 0]
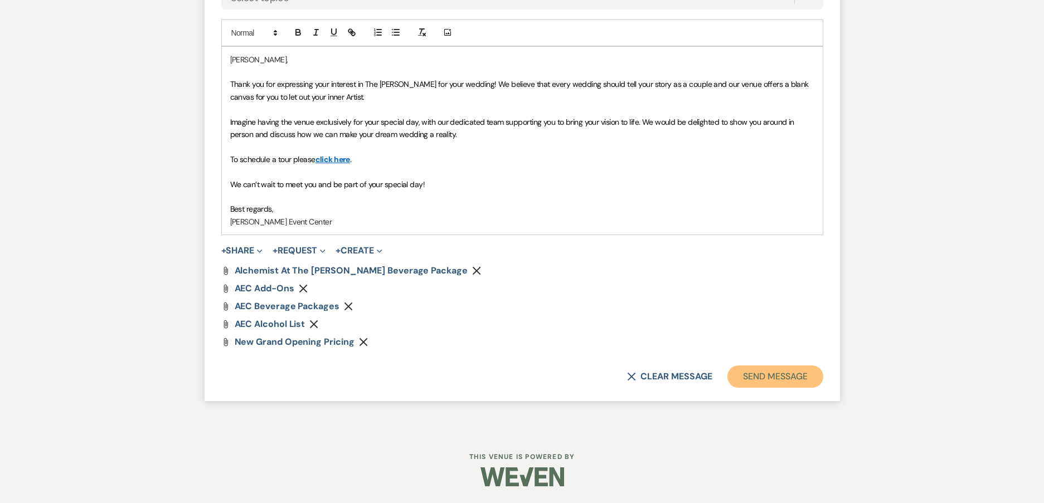
click at [797, 377] on button "Send Message" at bounding box center [774, 377] width 95 height 22
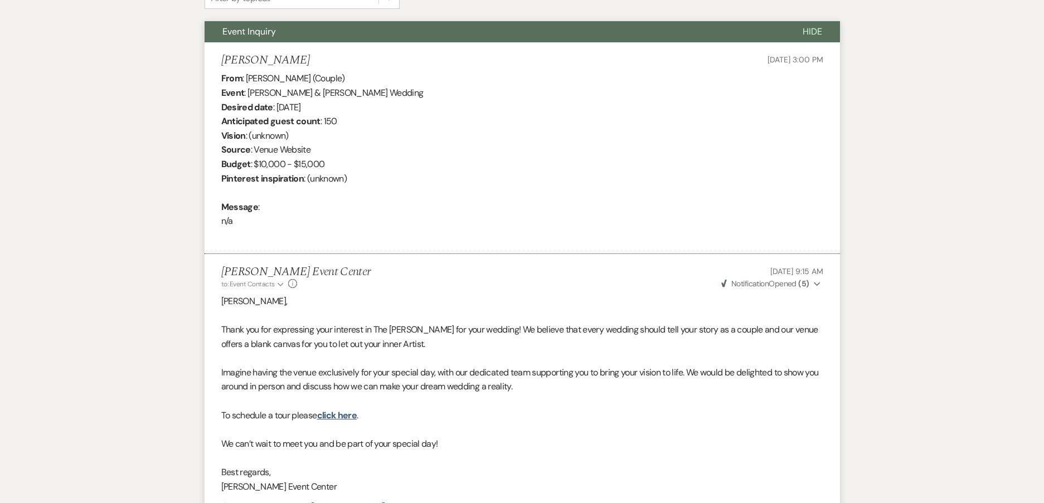
scroll to position [294, 0]
